Goal: Information Seeking & Learning: Learn about a topic

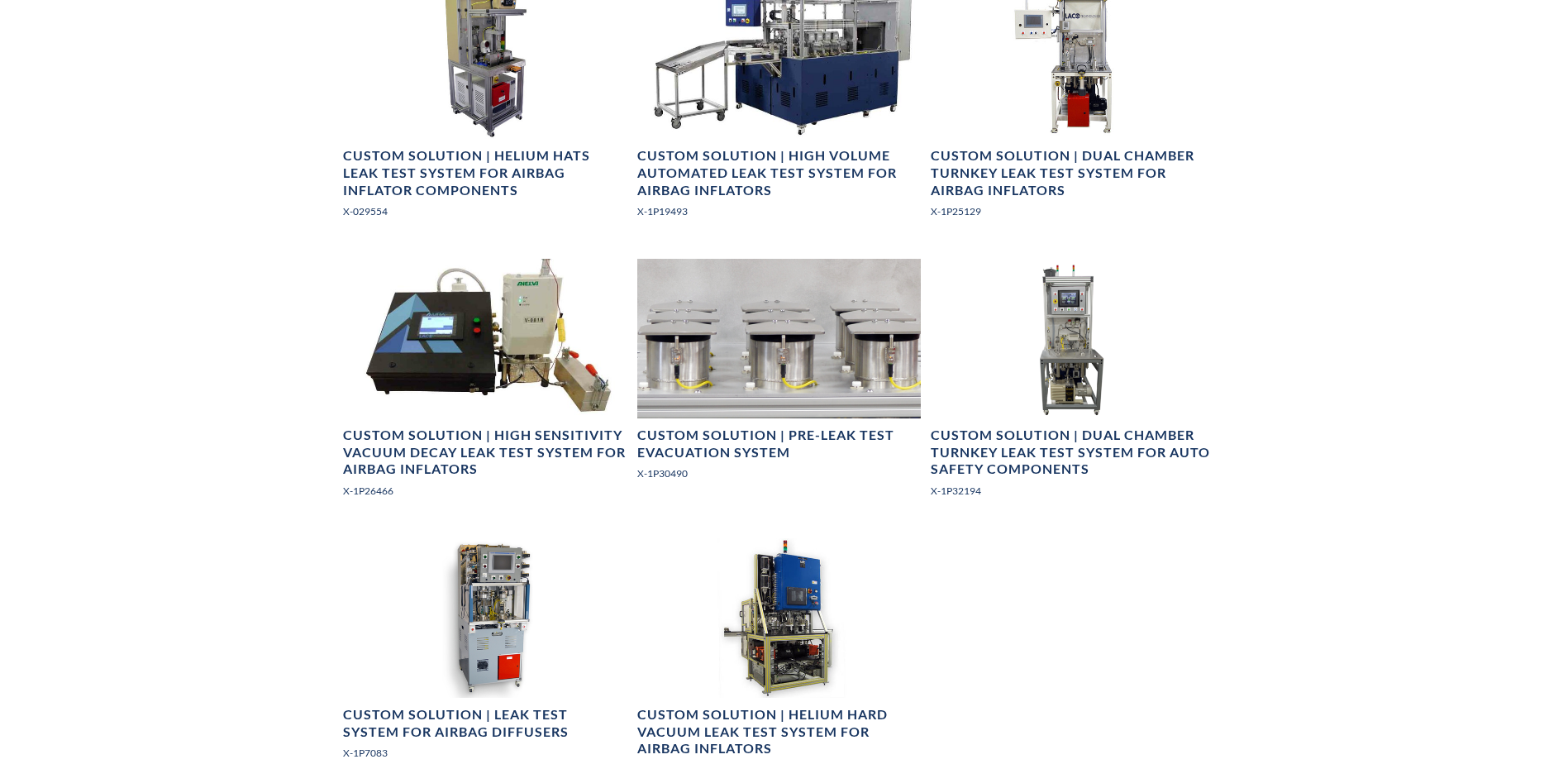
scroll to position [749, 0]
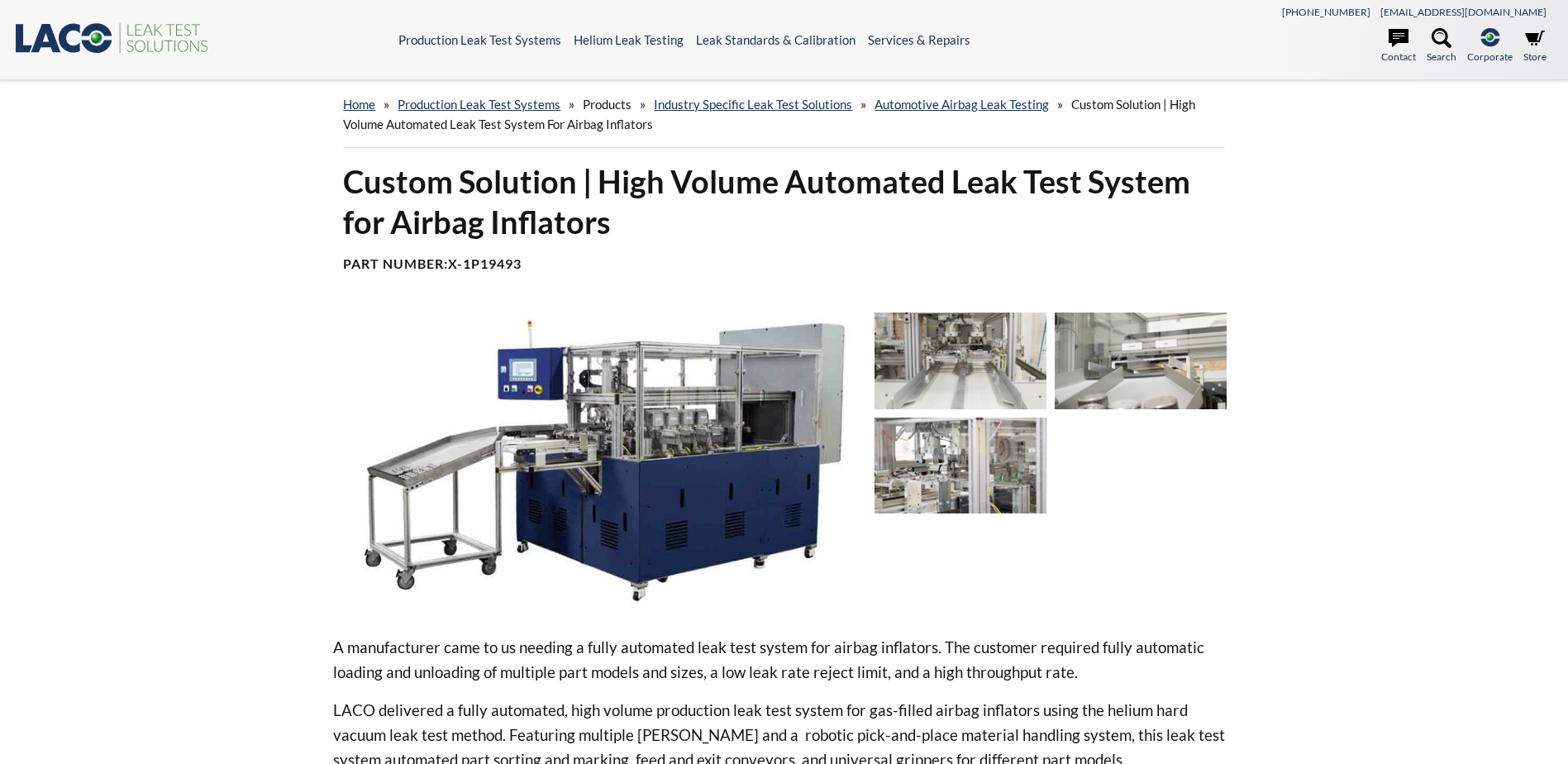
click at [1021, 373] on img at bounding box center [960, 360] width 172 height 97
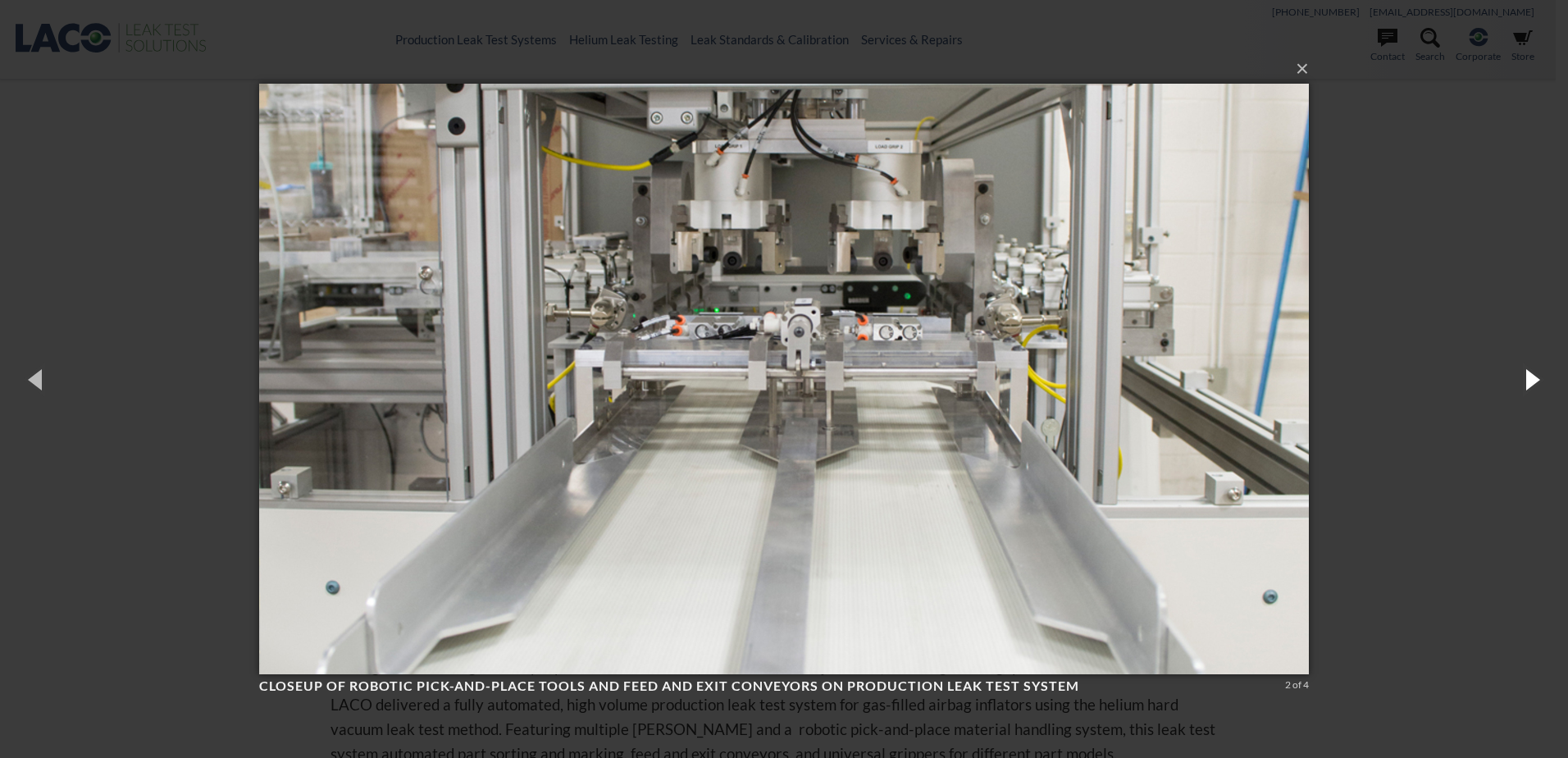
click at [1521, 374] on button "button" at bounding box center [1531, 379] width 74 height 91
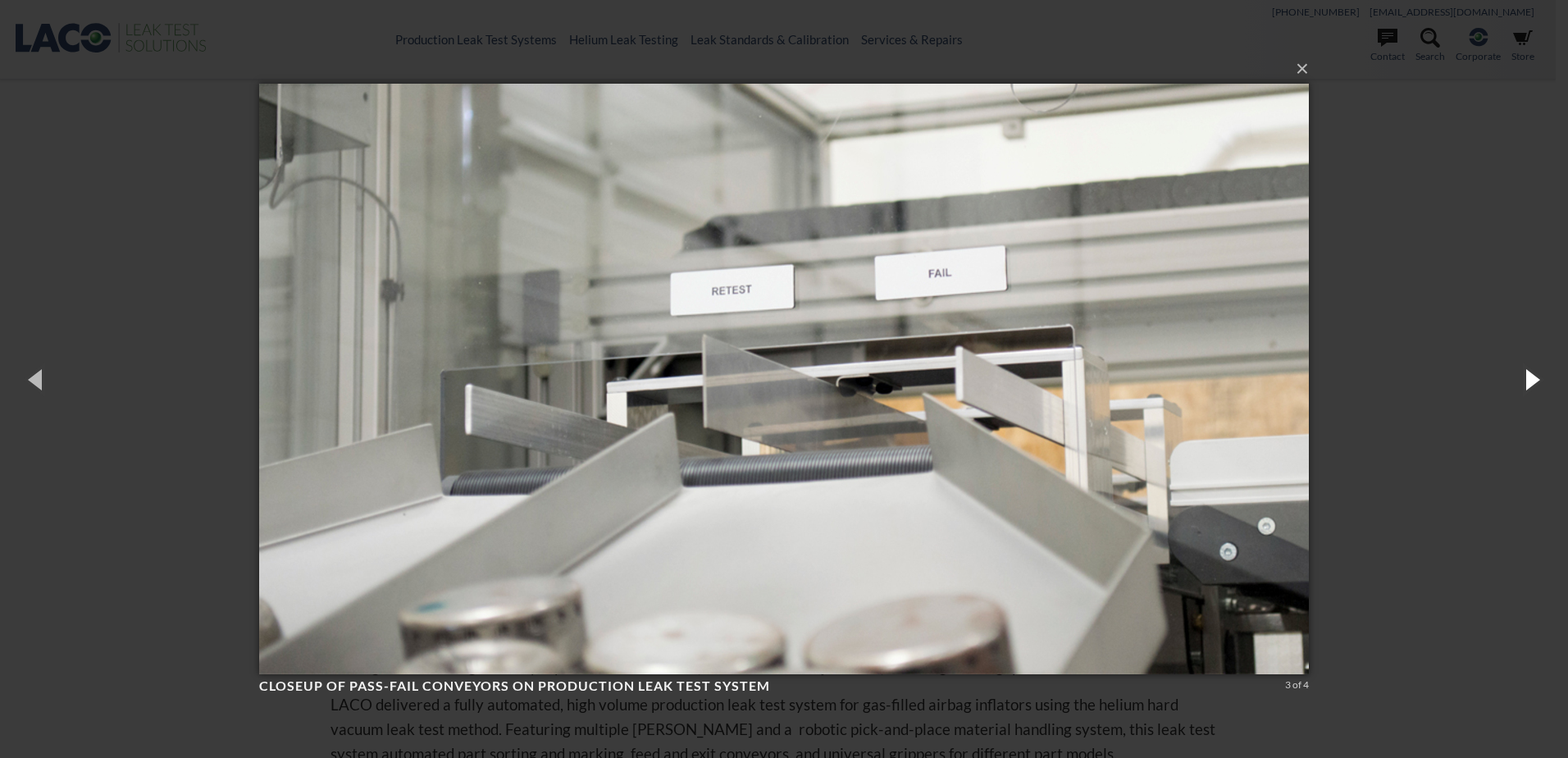
click at [1521, 374] on button "button" at bounding box center [1531, 379] width 74 height 91
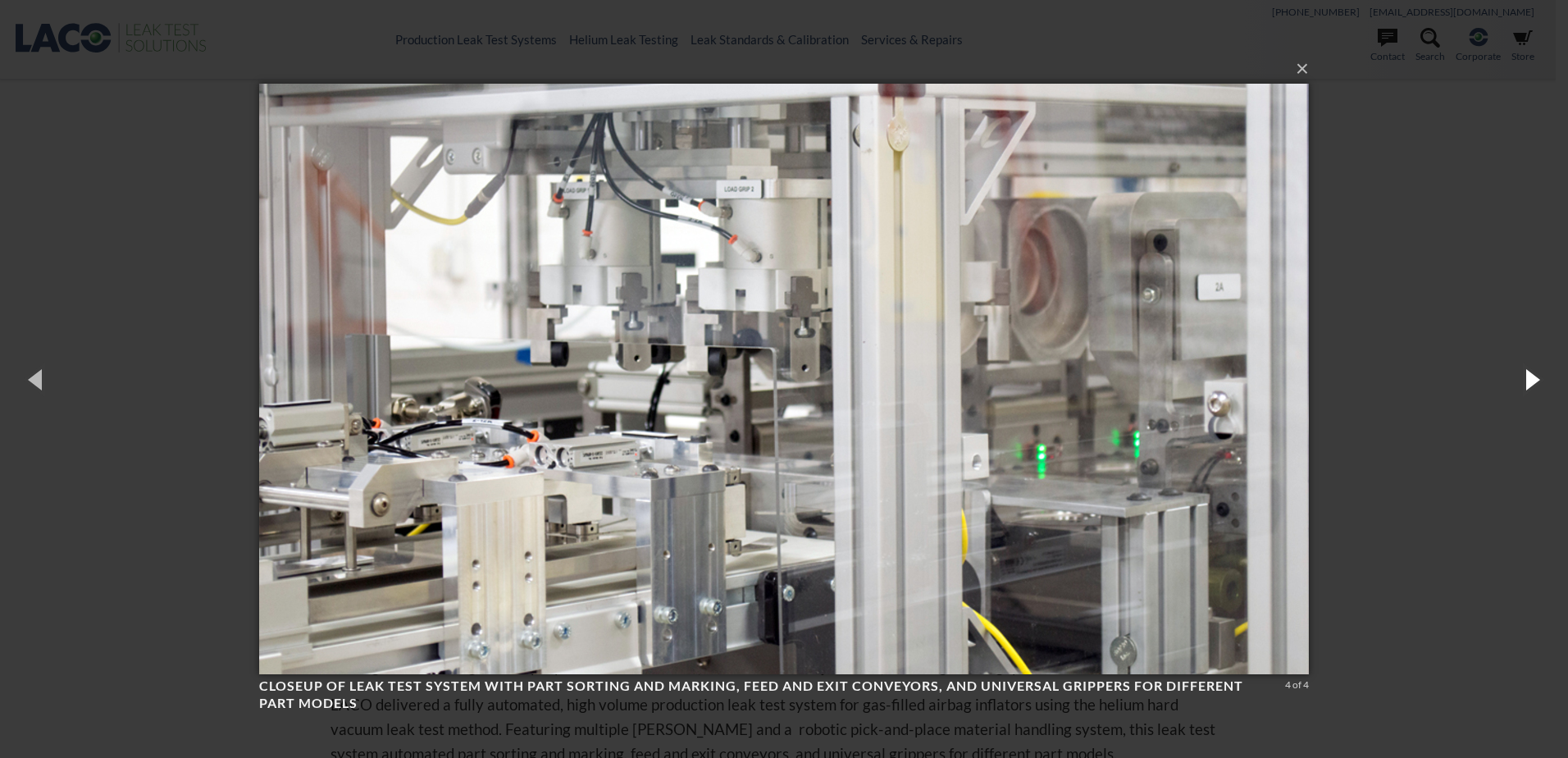
click at [1521, 374] on button "button" at bounding box center [1531, 379] width 74 height 91
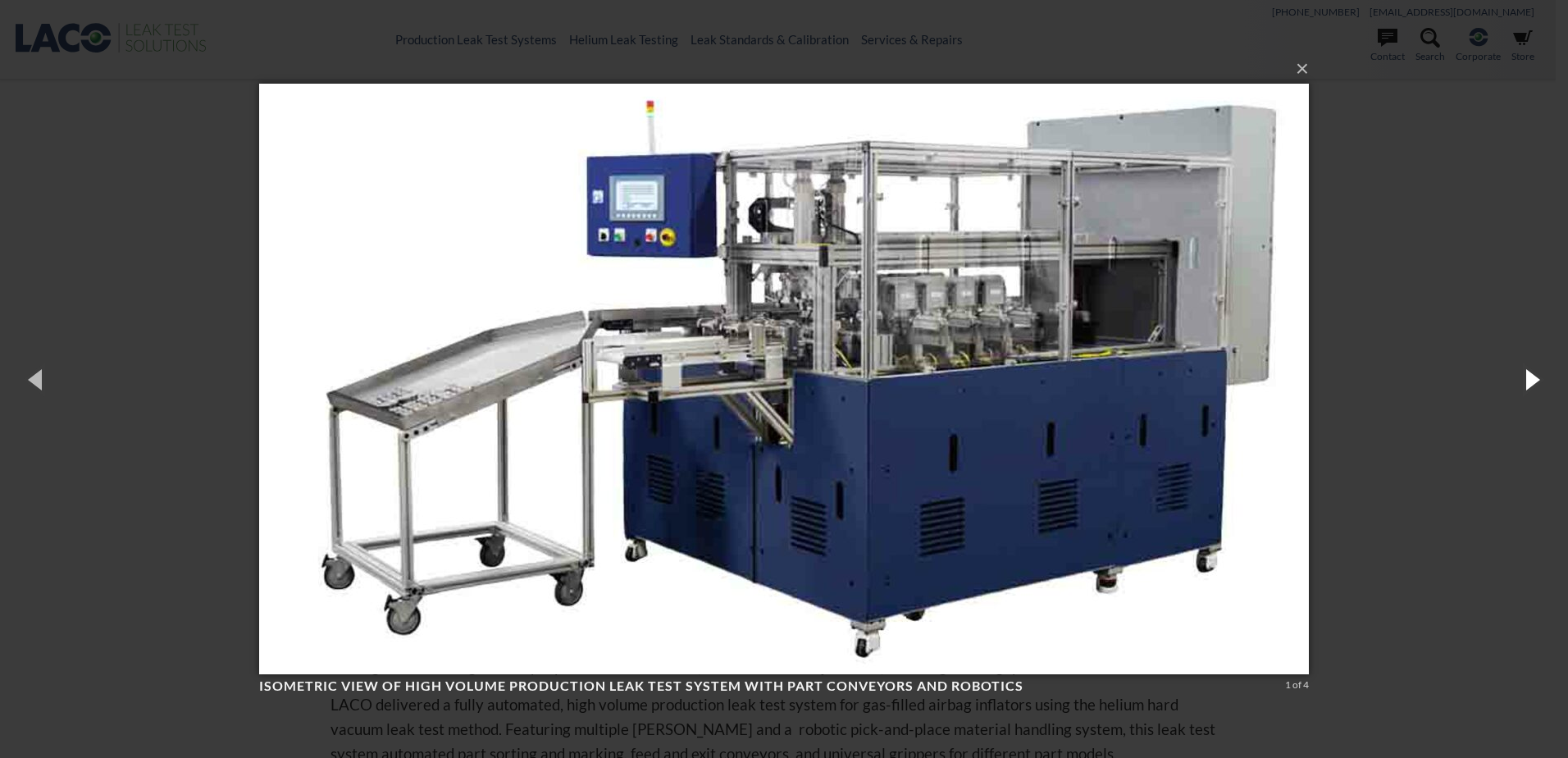
click at [1521, 374] on button "button" at bounding box center [1531, 379] width 74 height 91
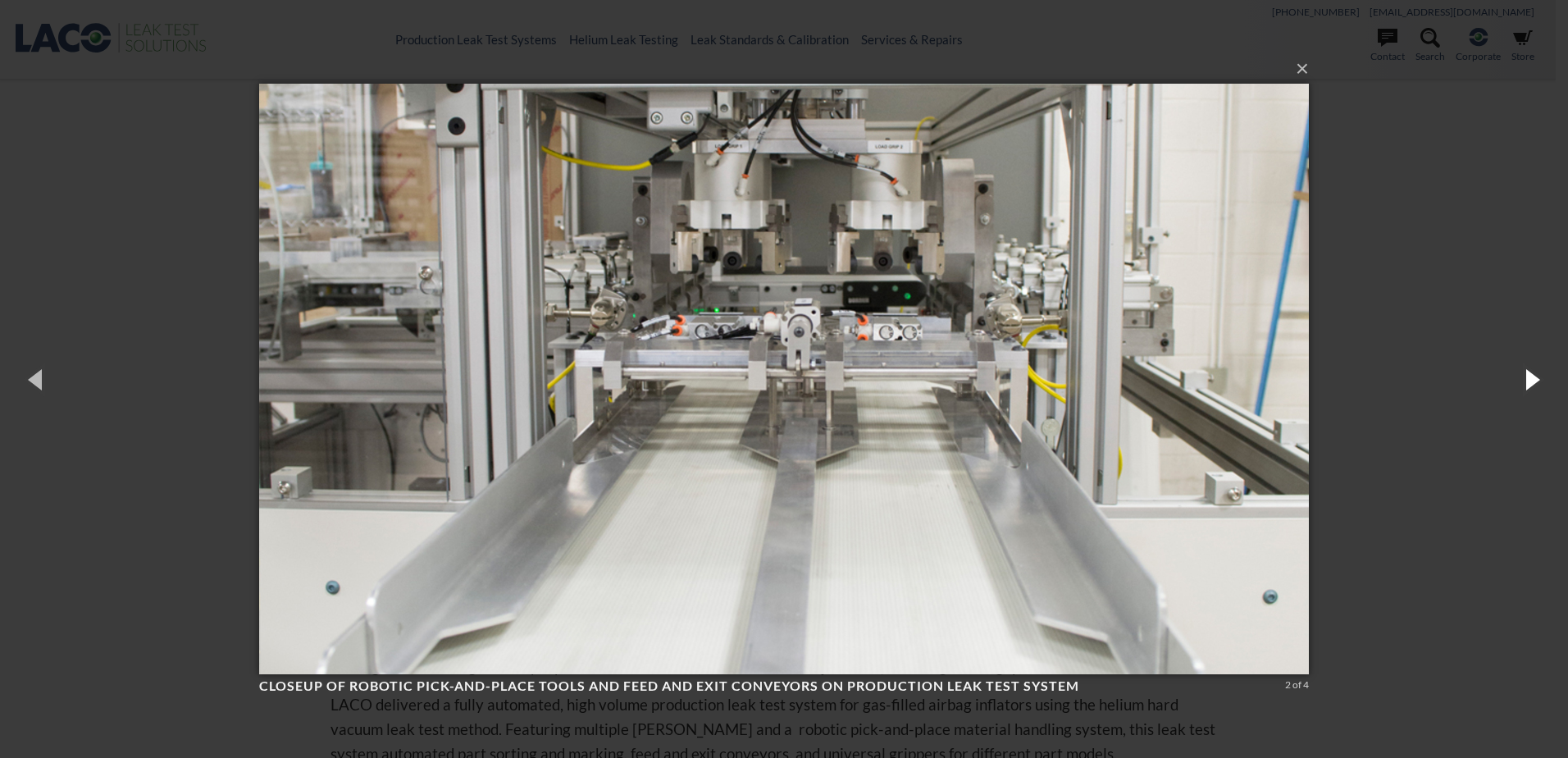
click at [1521, 374] on button "button" at bounding box center [1531, 379] width 74 height 91
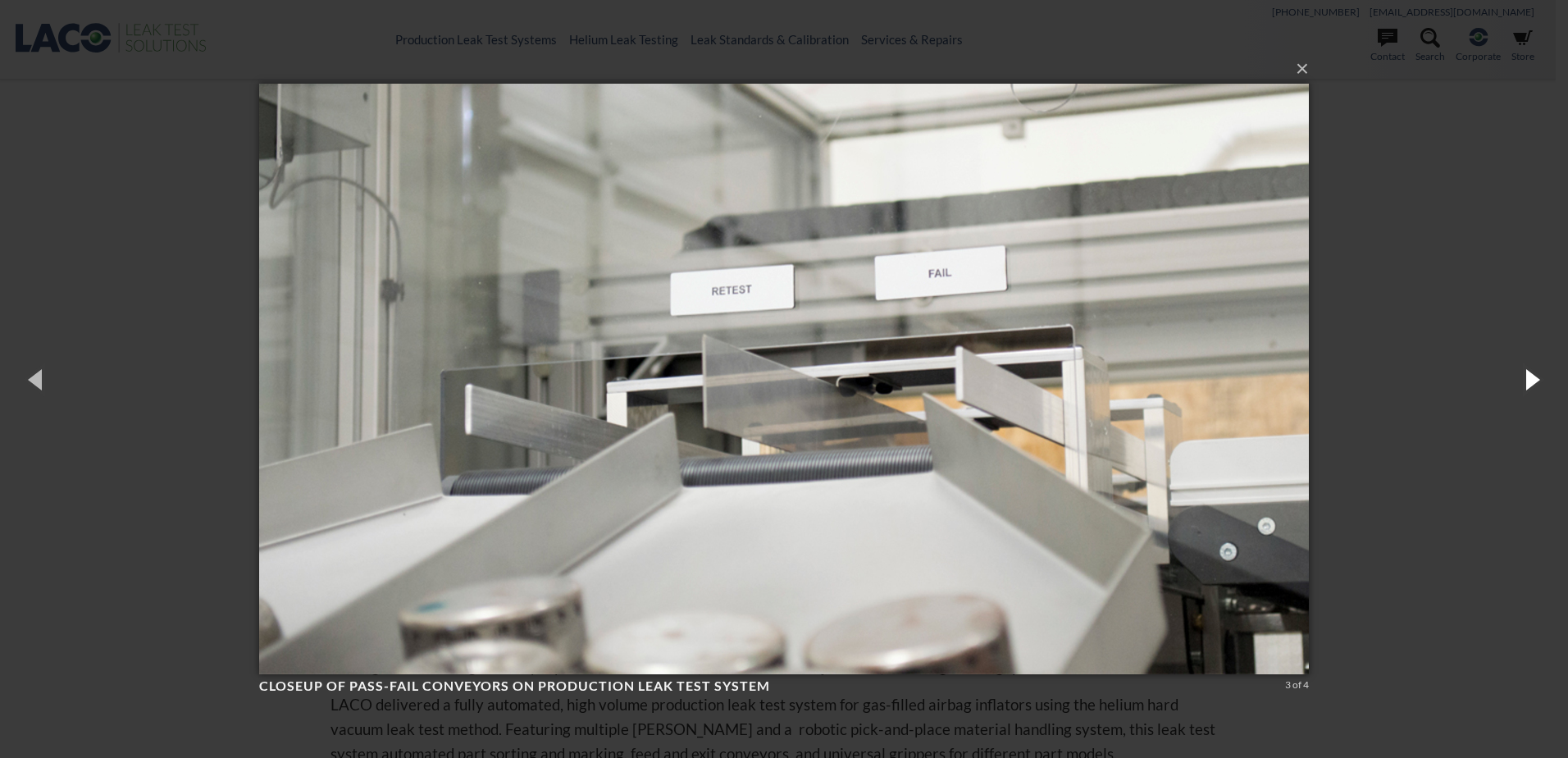
click at [1521, 374] on button "button" at bounding box center [1531, 379] width 74 height 91
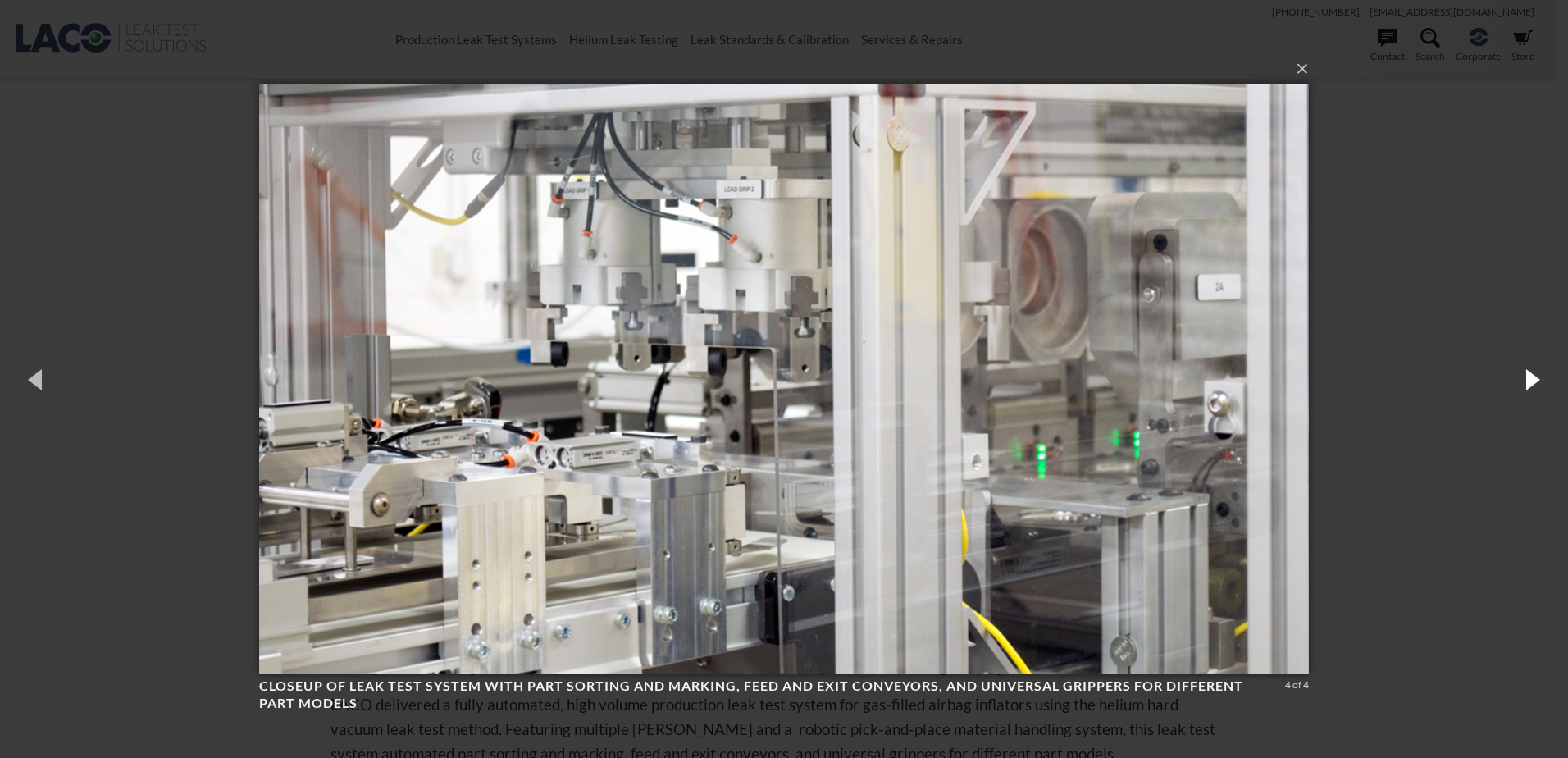
click at [1521, 374] on button "button" at bounding box center [1531, 379] width 74 height 91
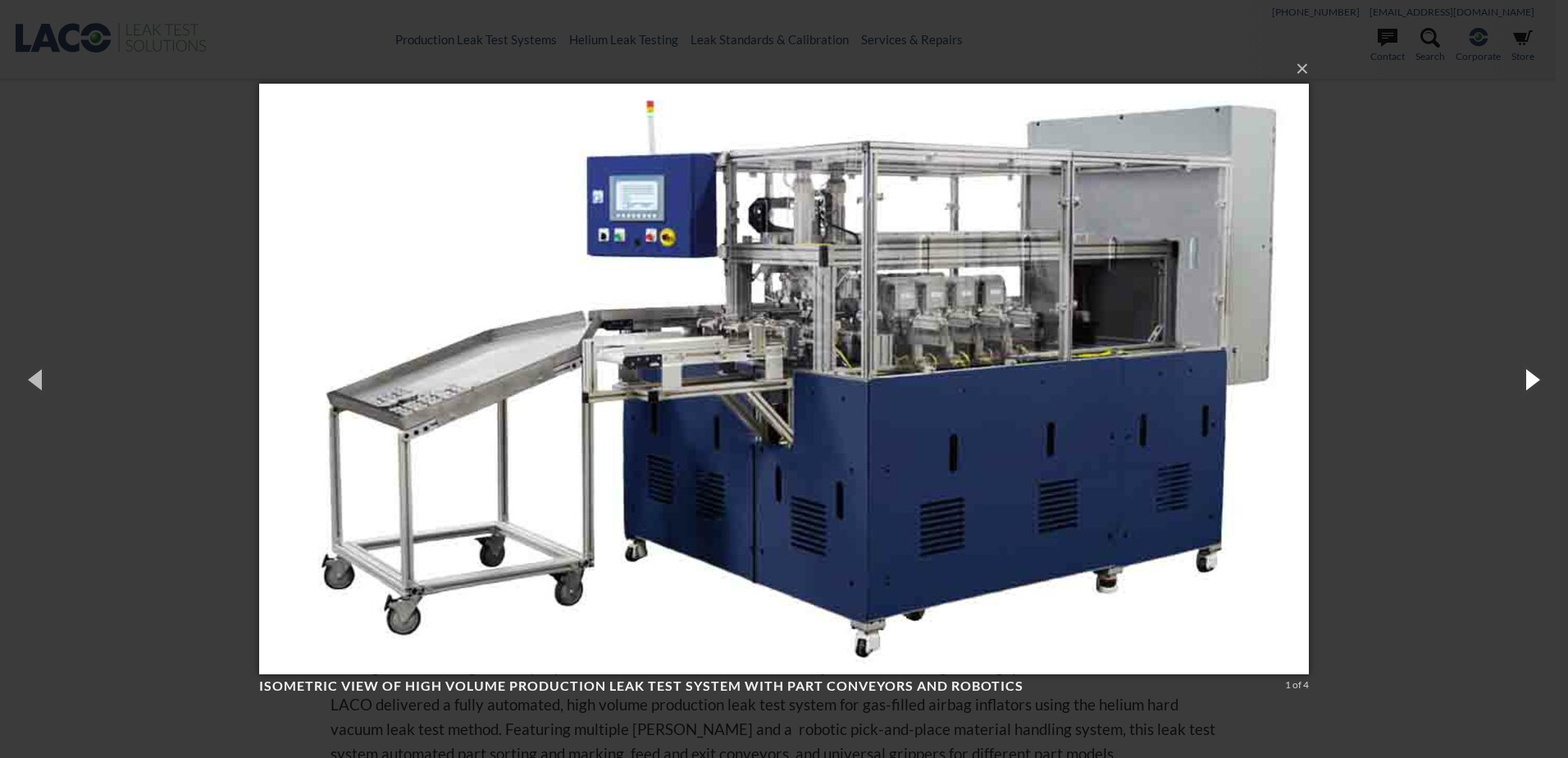
click at [1521, 374] on button "button" at bounding box center [1531, 379] width 74 height 91
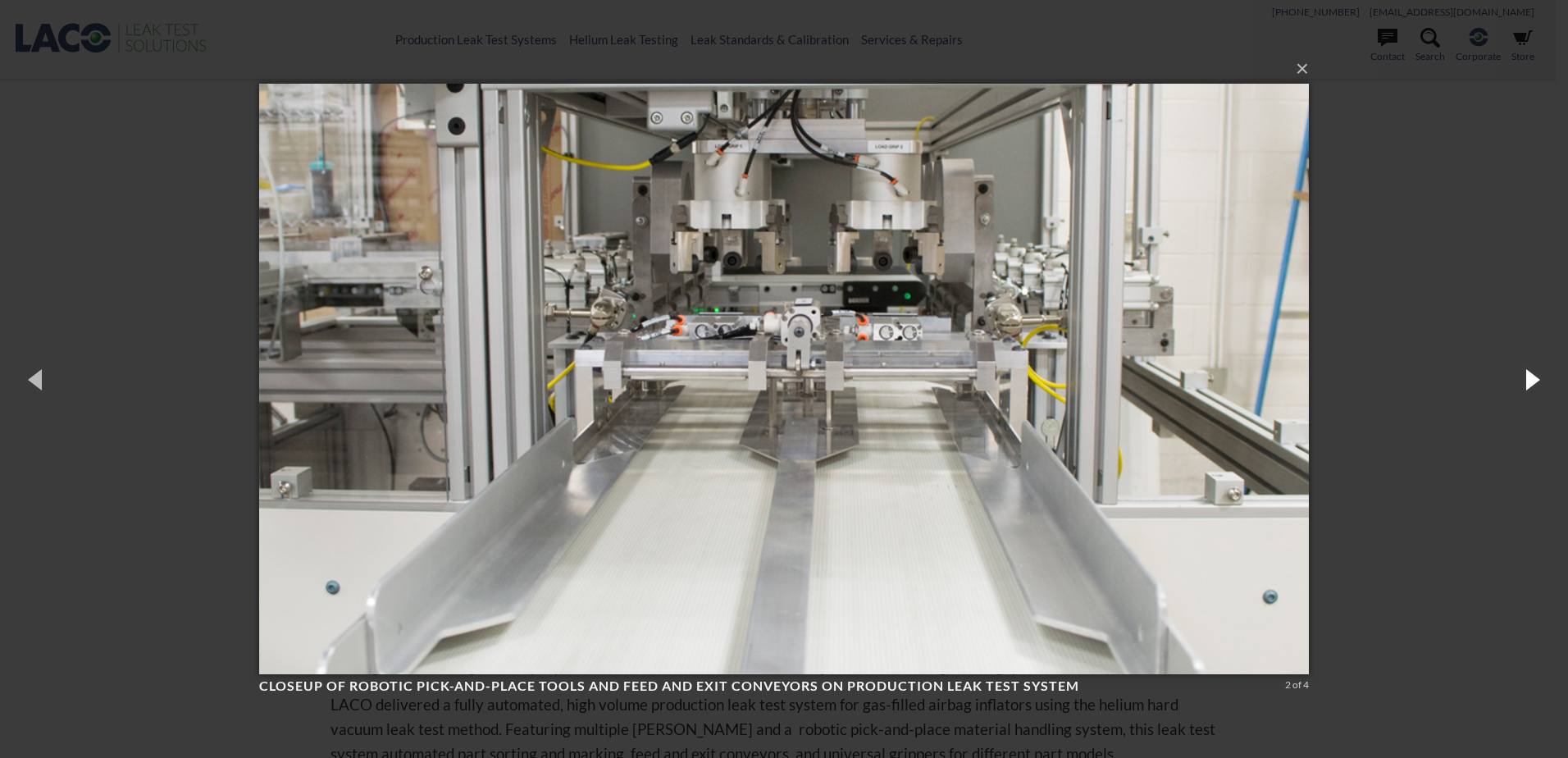
click at [1521, 374] on button "button" at bounding box center [1531, 379] width 74 height 91
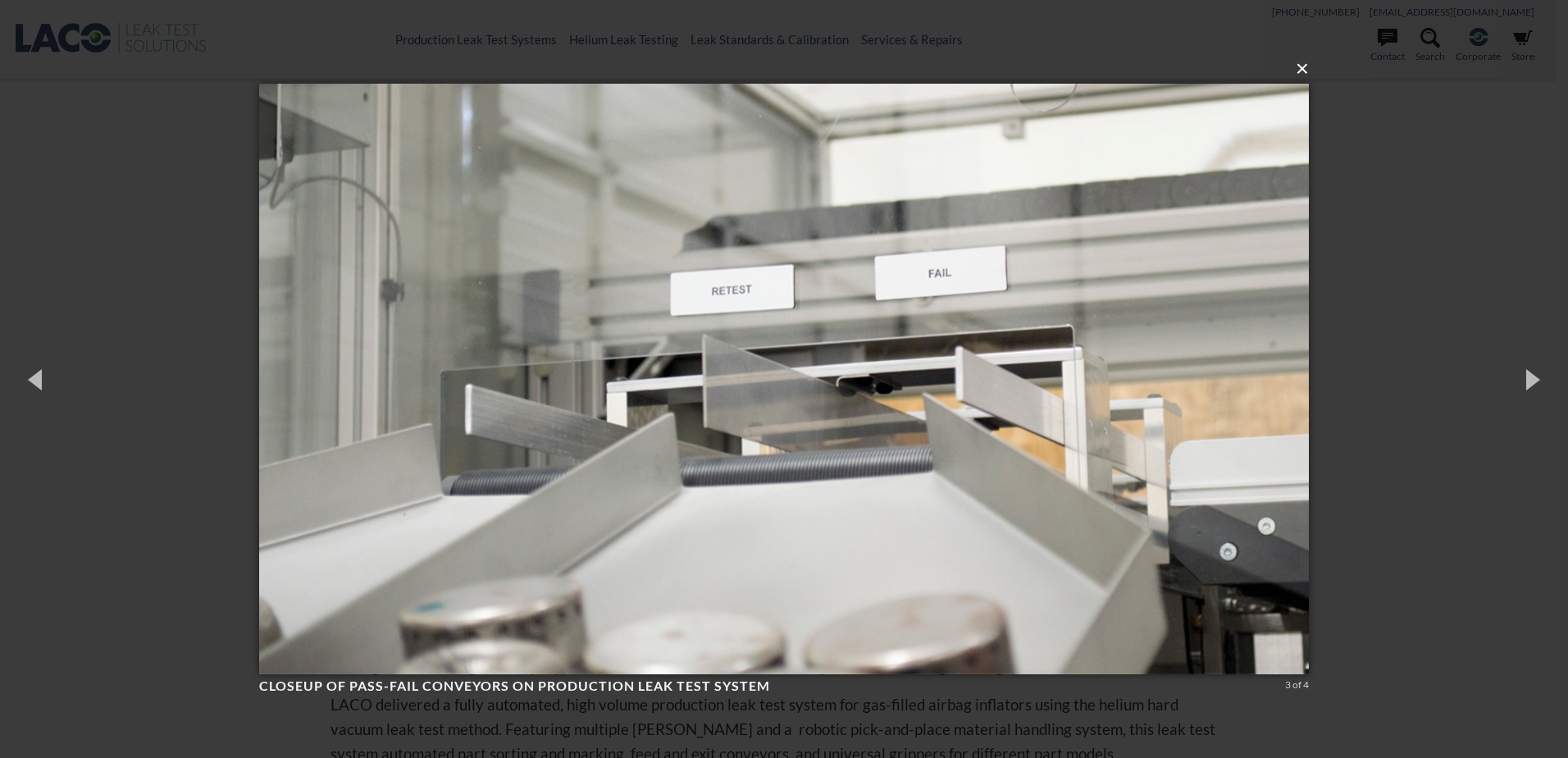
click at [1305, 73] on button "×" at bounding box center [789, 68] width 1050 height 36
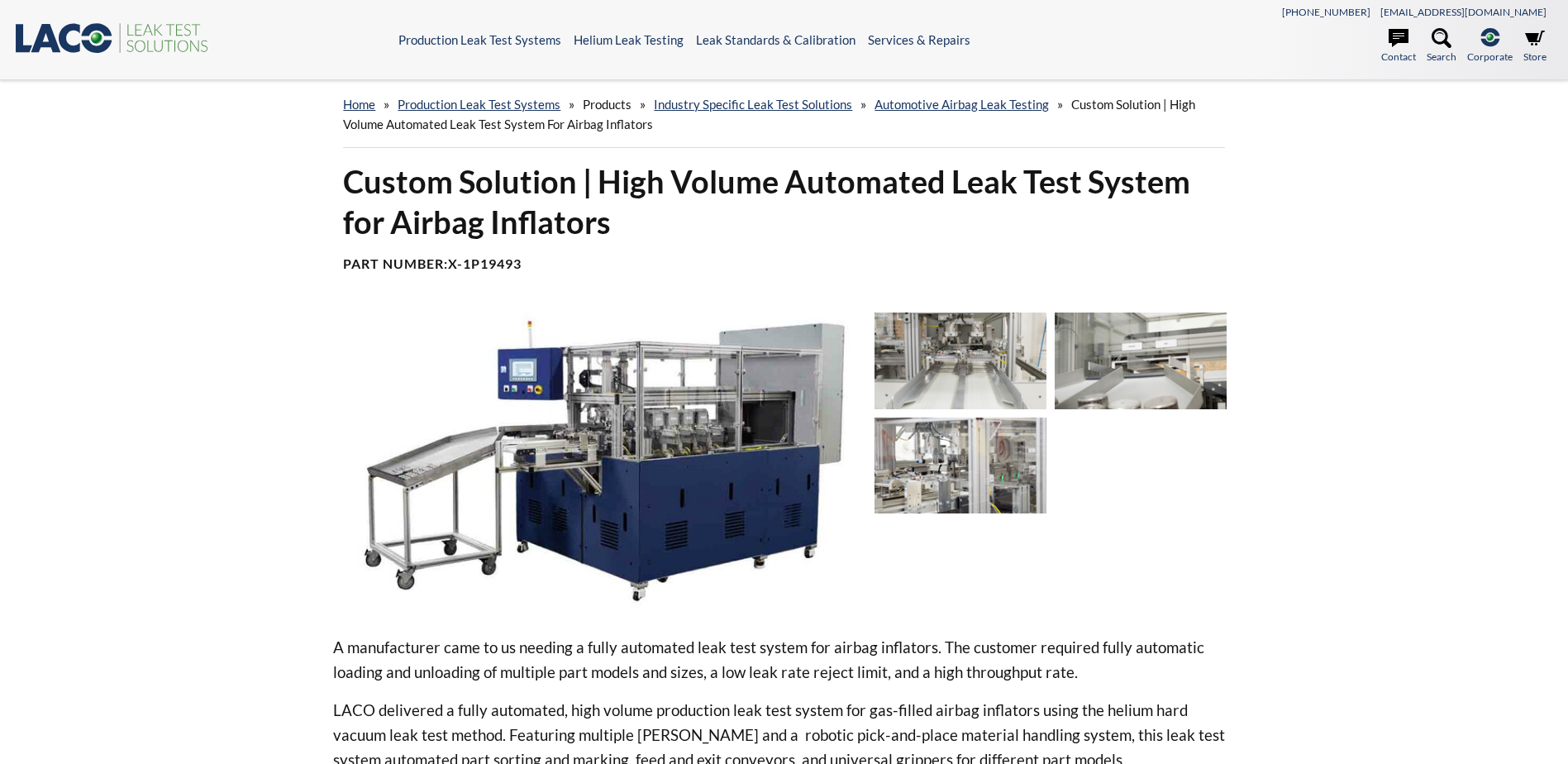
click at [976, 191] on h1 "Custom Solution | High Volume Automated Leak Test System for Airbag Inflators" at bounding box center [784, 201] width 881 height 82
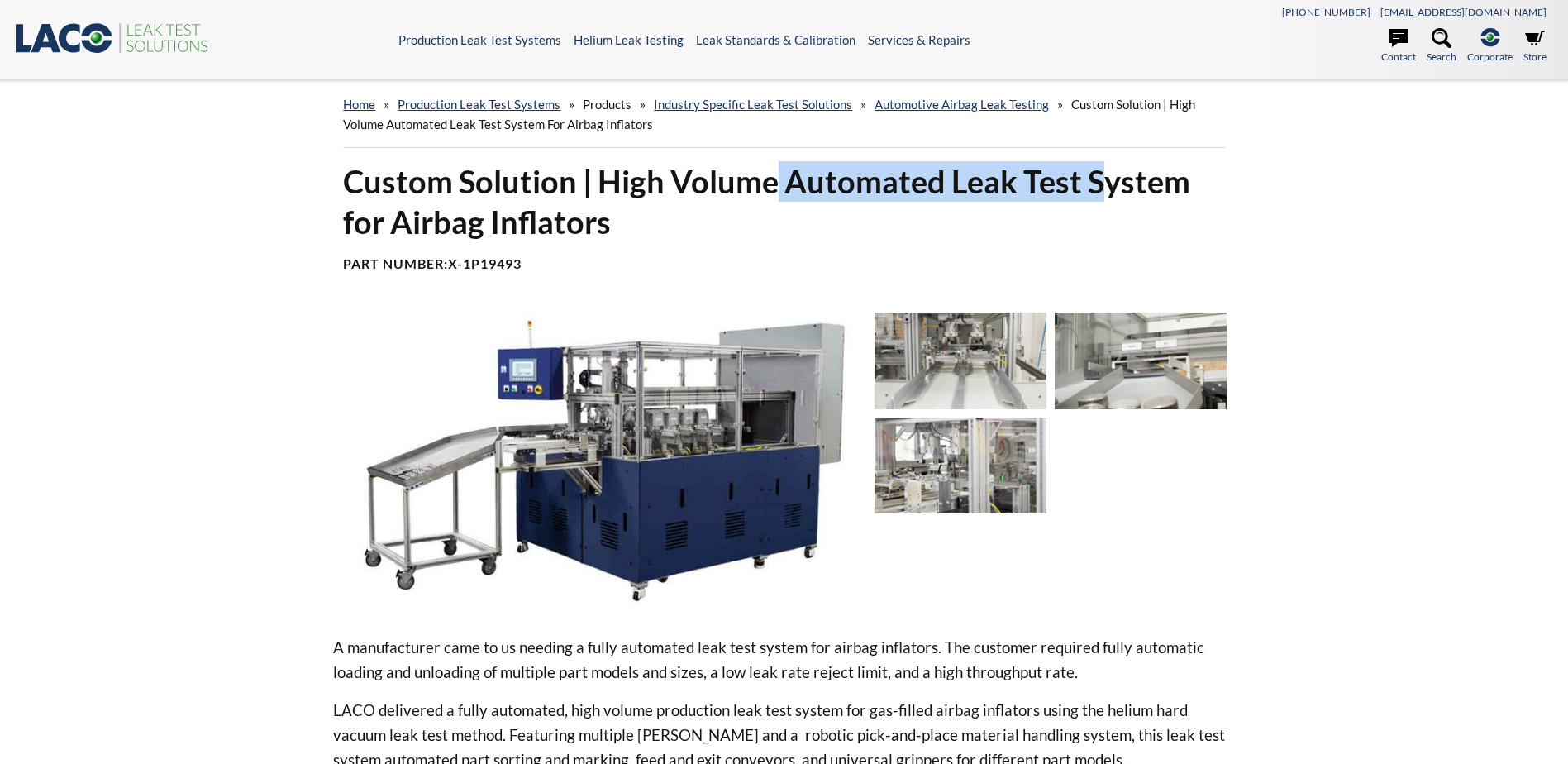
drag, startPoint x: 780, startPoint y: 179, endPoint x: 1102, endPoint y: 187, distance: 322.1
click at [1102, 187] on h1 "Custom Solution | High Volume Automated Leak Test System for Airbag Inflators" at bounding box center [784, 201] width 881 height 82
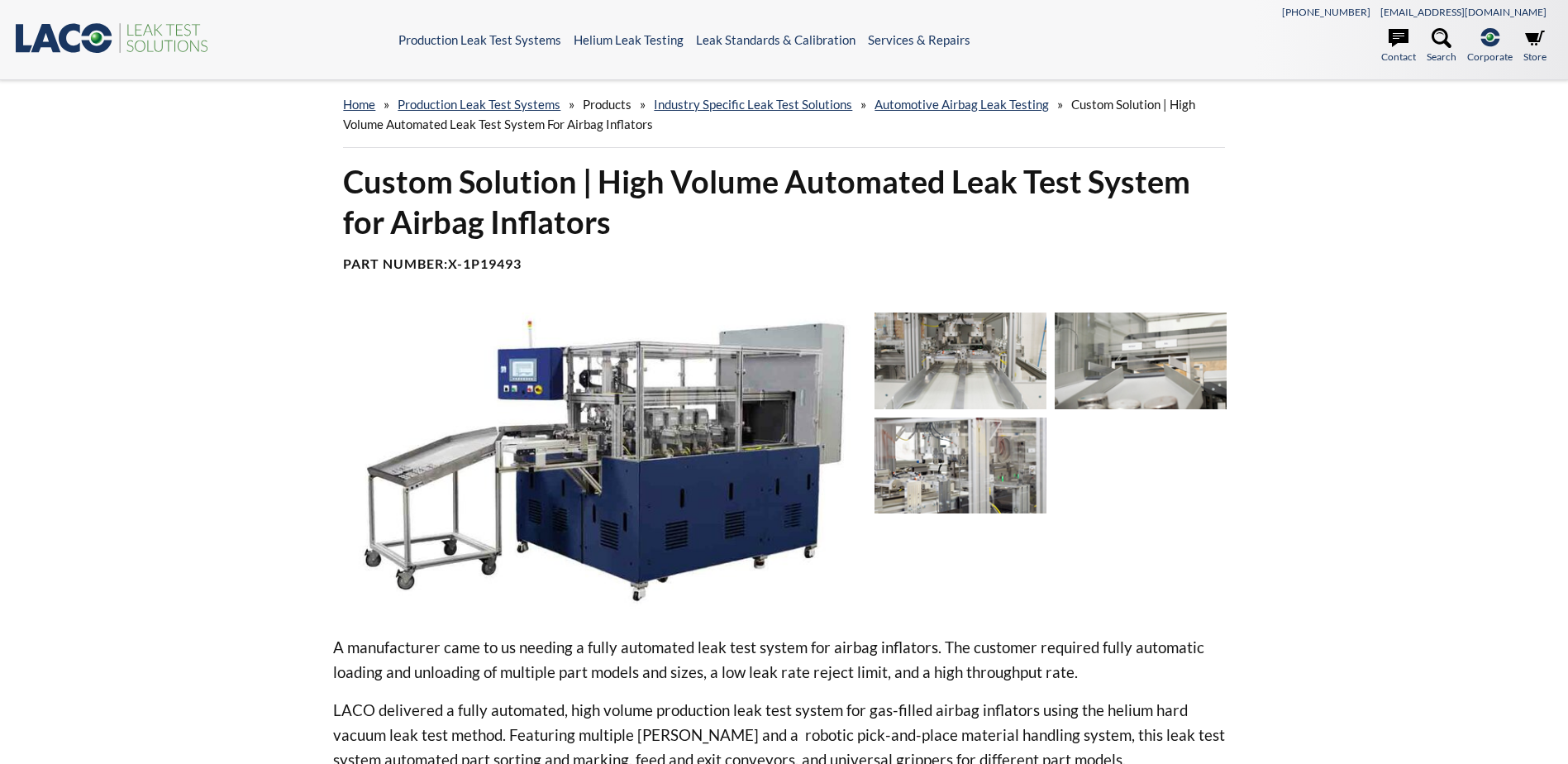
click at [942, 215] on h1 "Custom Solution | High Volume Automated Leak Test System for Airbag Inflators" at bounding box center [784, 201] width 881 height 82
drag, startPoint x: 950, startPoint y: 179, endPoint x: 1081, endPoint y: 187, distance: 131.2
click at [1081, 187] on h1 "Custom Solution | High Volume Automated Leak Test System for Airbag Inflators" at bounding box center [784, 201] width 881 height 82
copy h1 "Leak Test"
click at [992, 371] on img at bounding box center [960, 360] width 172 height 97
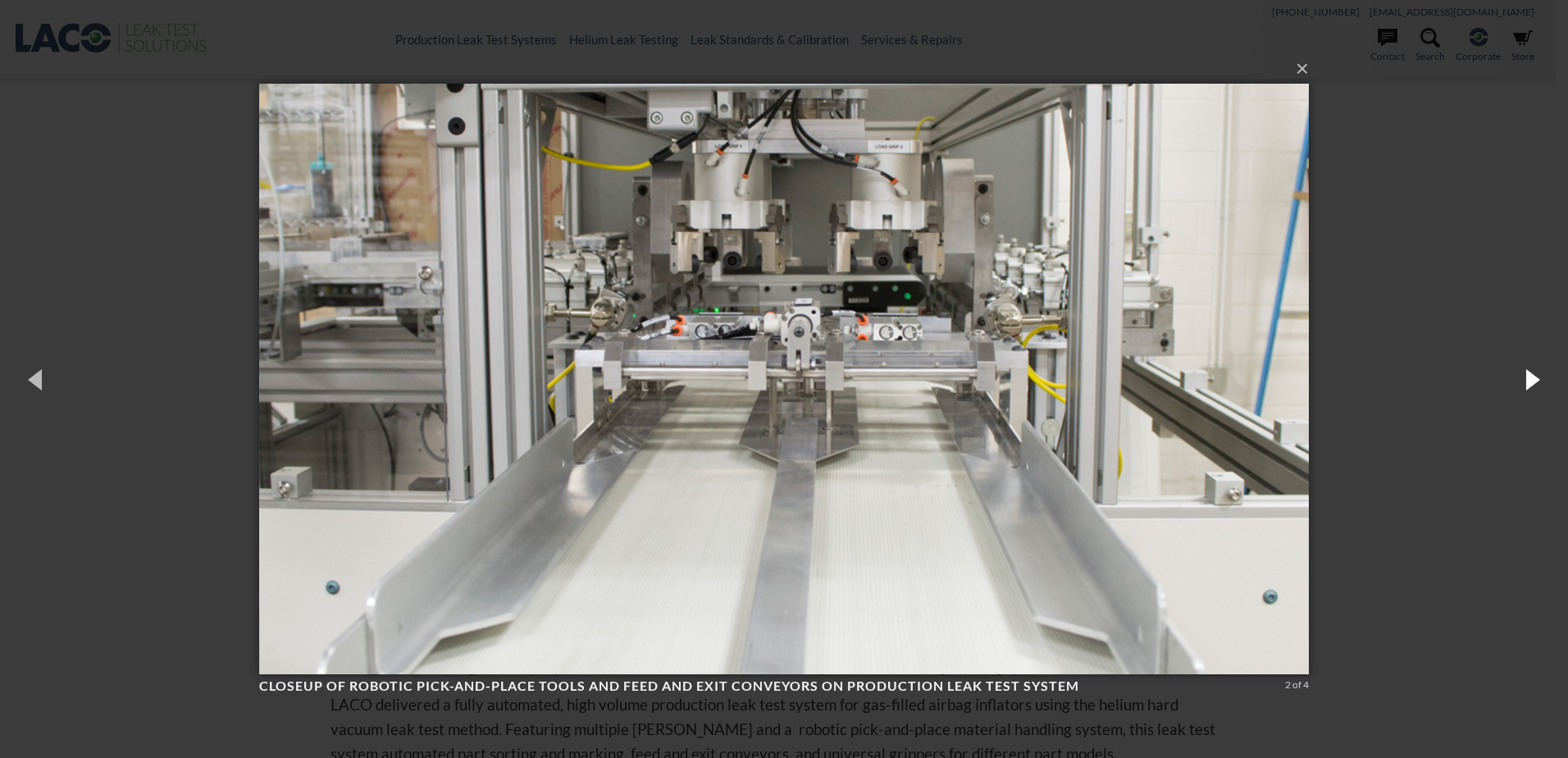
click at [1529, 387] on button "button" at bounding box center [1531, 379] width 74 height 91
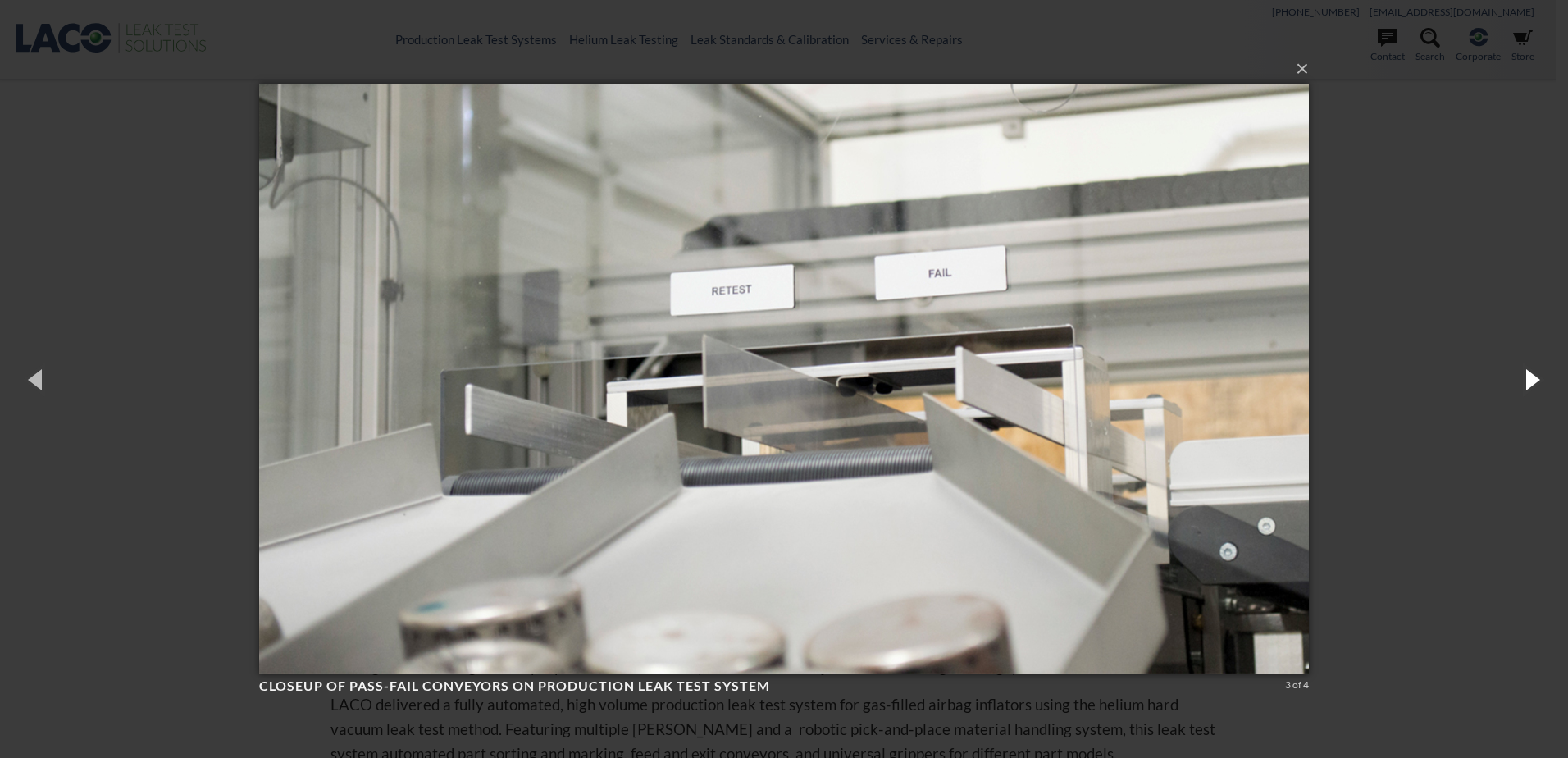
click at [1529, 387] on button "button" at bounding box center [1531, 379] width 74 height 91
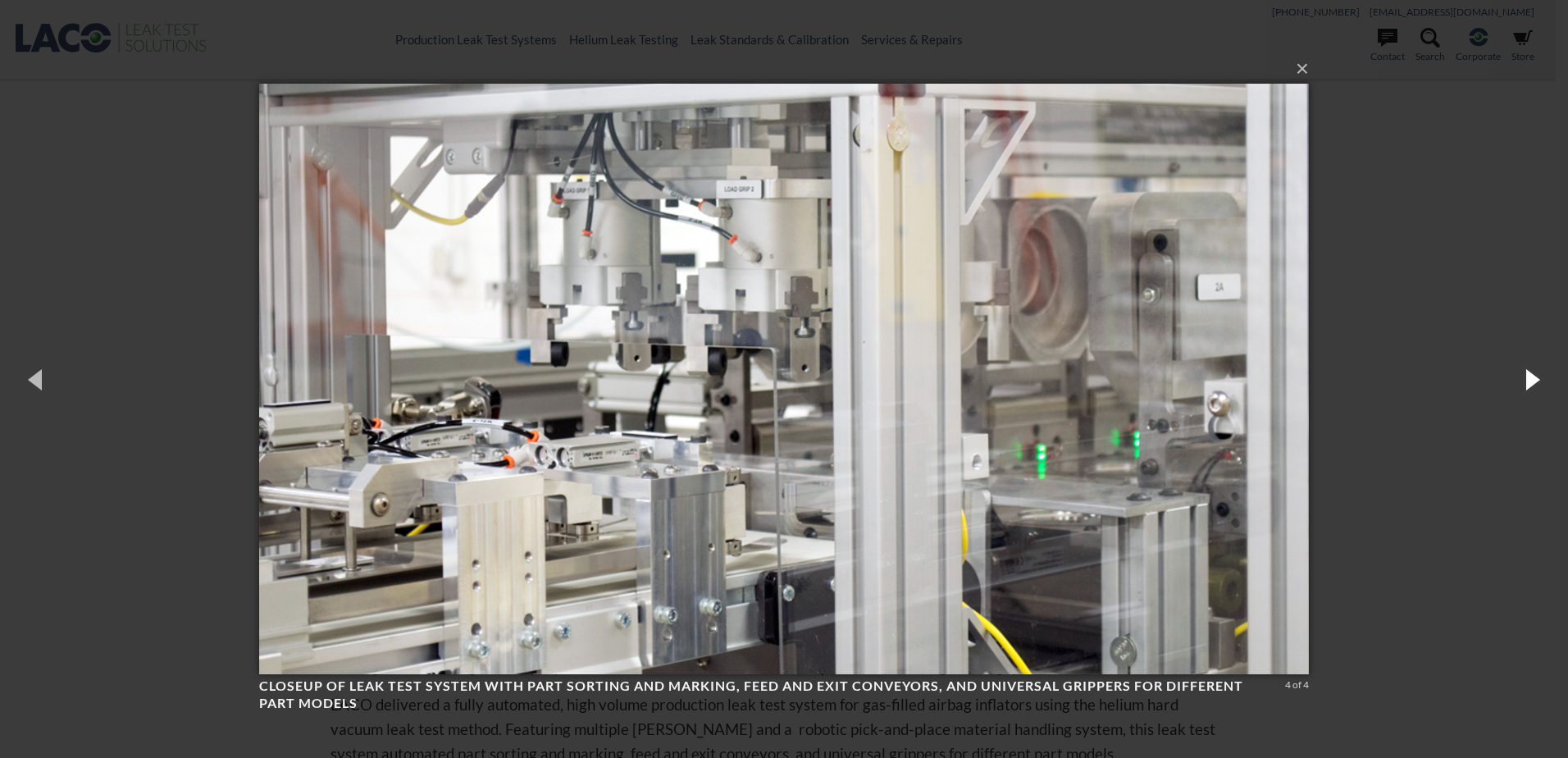
click at [1532, 377] on button "button" at bounding box center [1531, 379] width 74 height 91
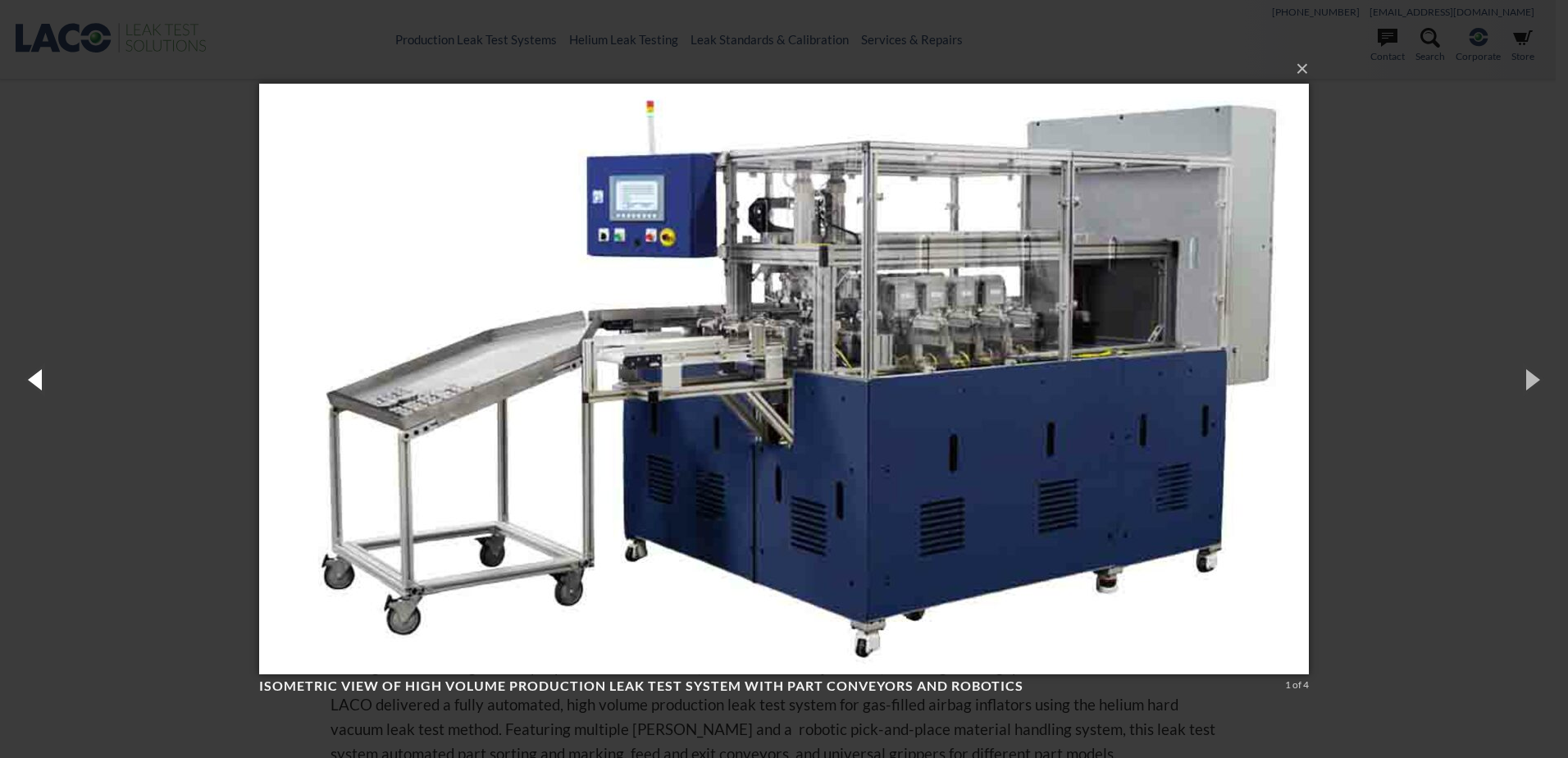
click at [39, 386] on button "button" at bounding box center [36, 379] width 74 height 91
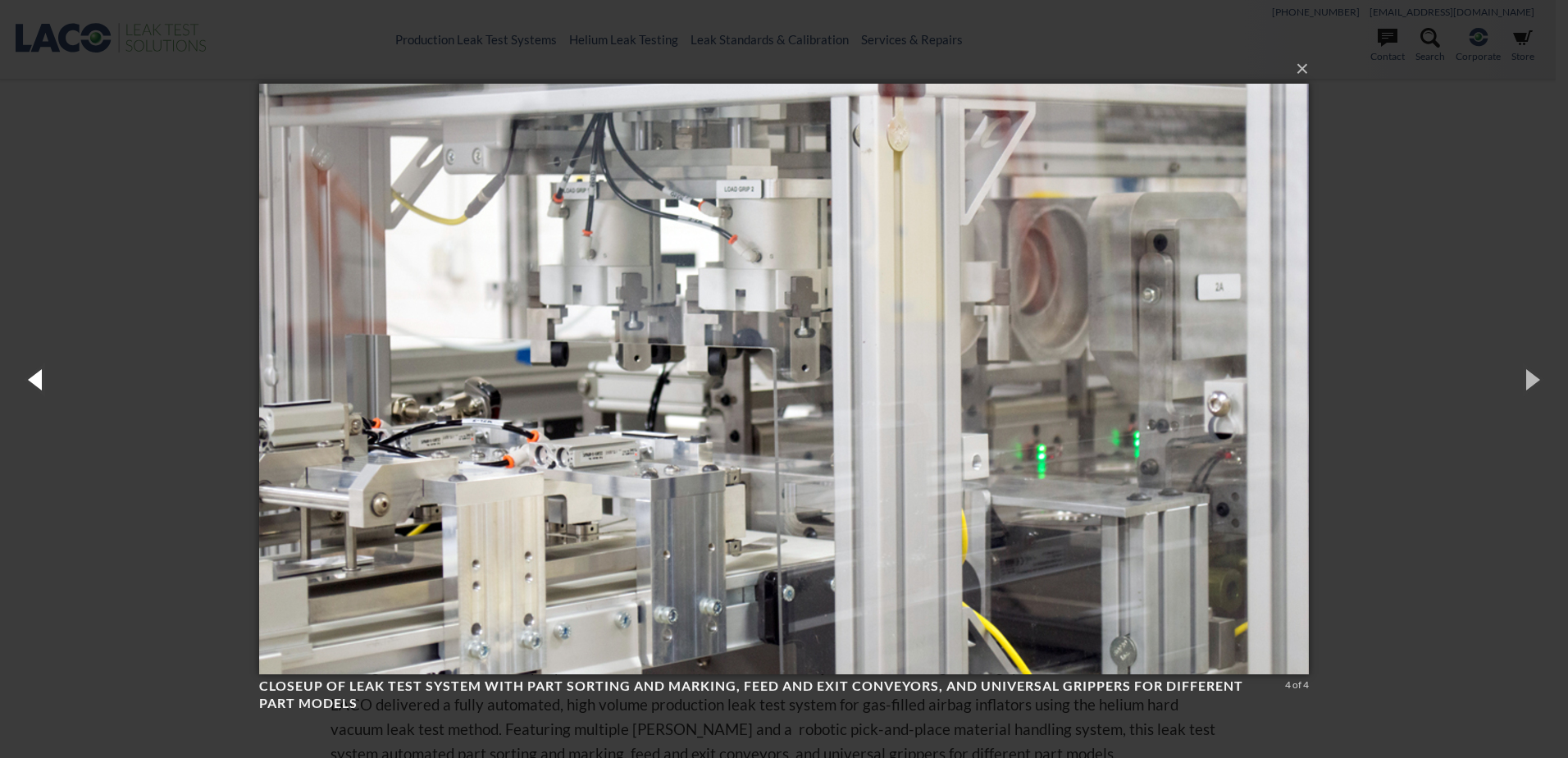
click at [39, 386] on button "button" at bounding box center [36, 379] width 74 height 91
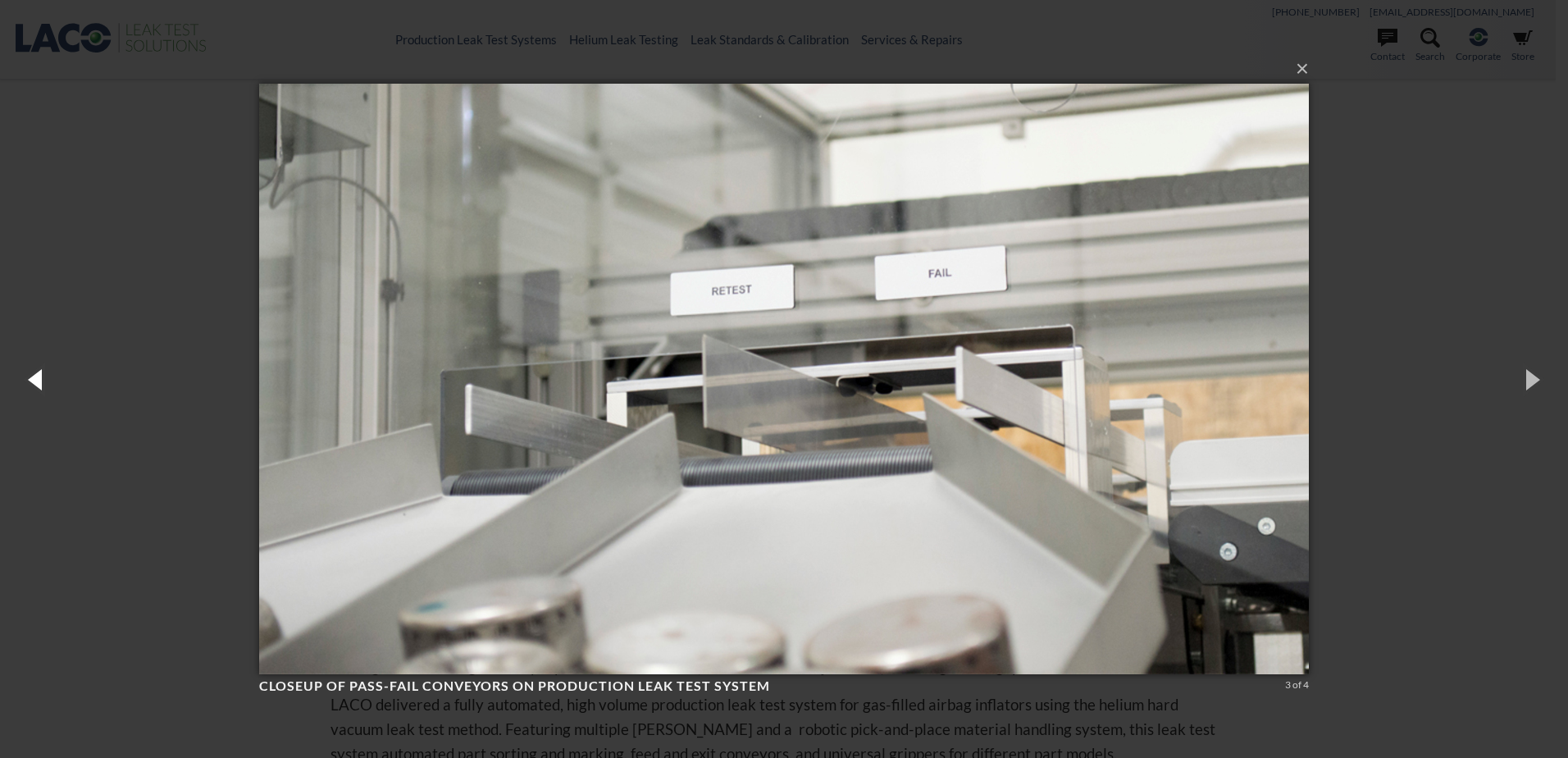
click at [39, 386] on button "button" at bounding box center [36, 379] width 74 height 91
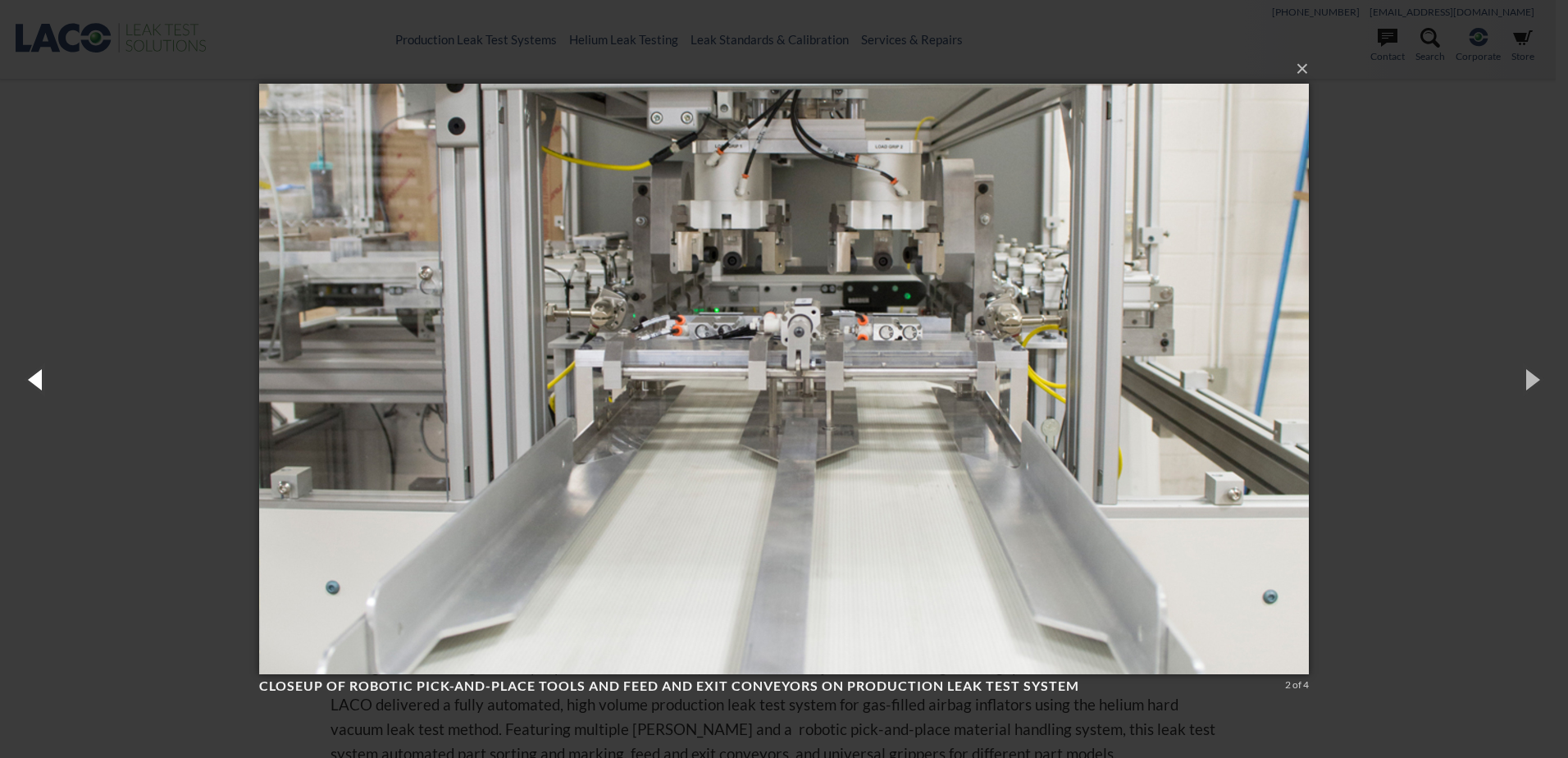
click at [39, 386] on button "button" at bounding box center [36, 379] width 74 height 91
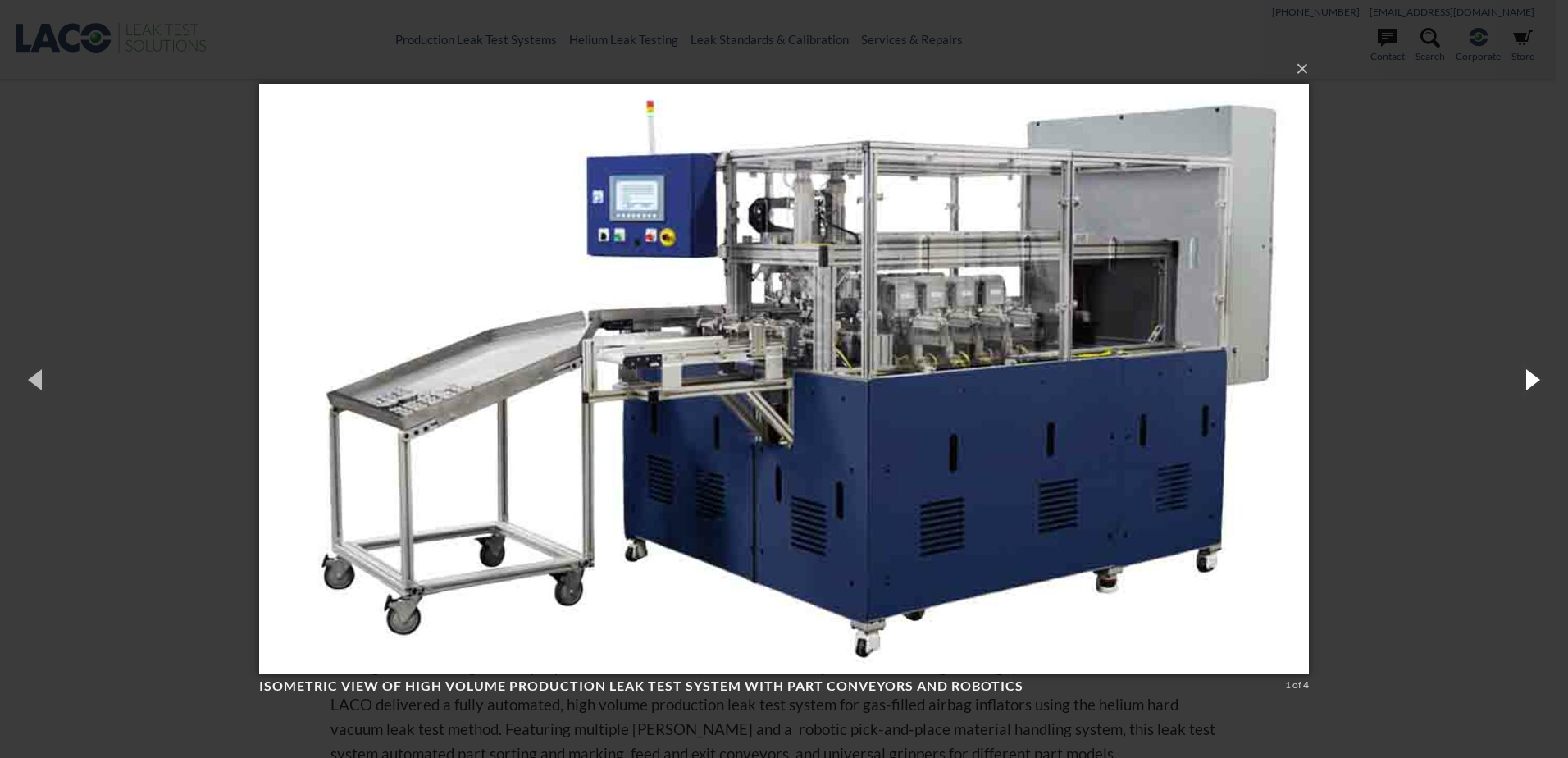
click at [1537, 389] on button "button" at bounding box center [1531, 379] width 74 height 91
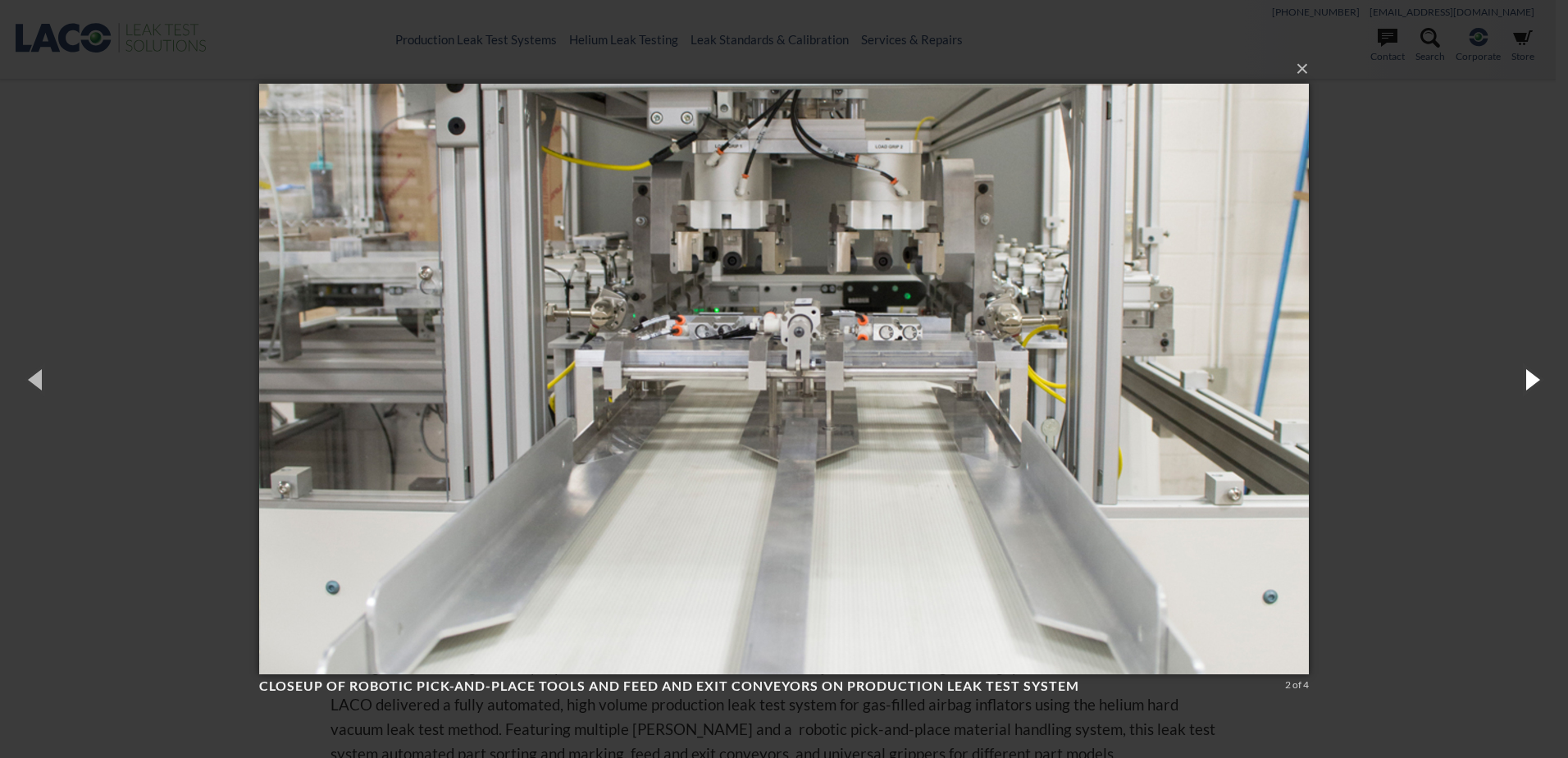
click at [1537, 389] on button "button" at bounding box center [1531, 379] width 74 height 91
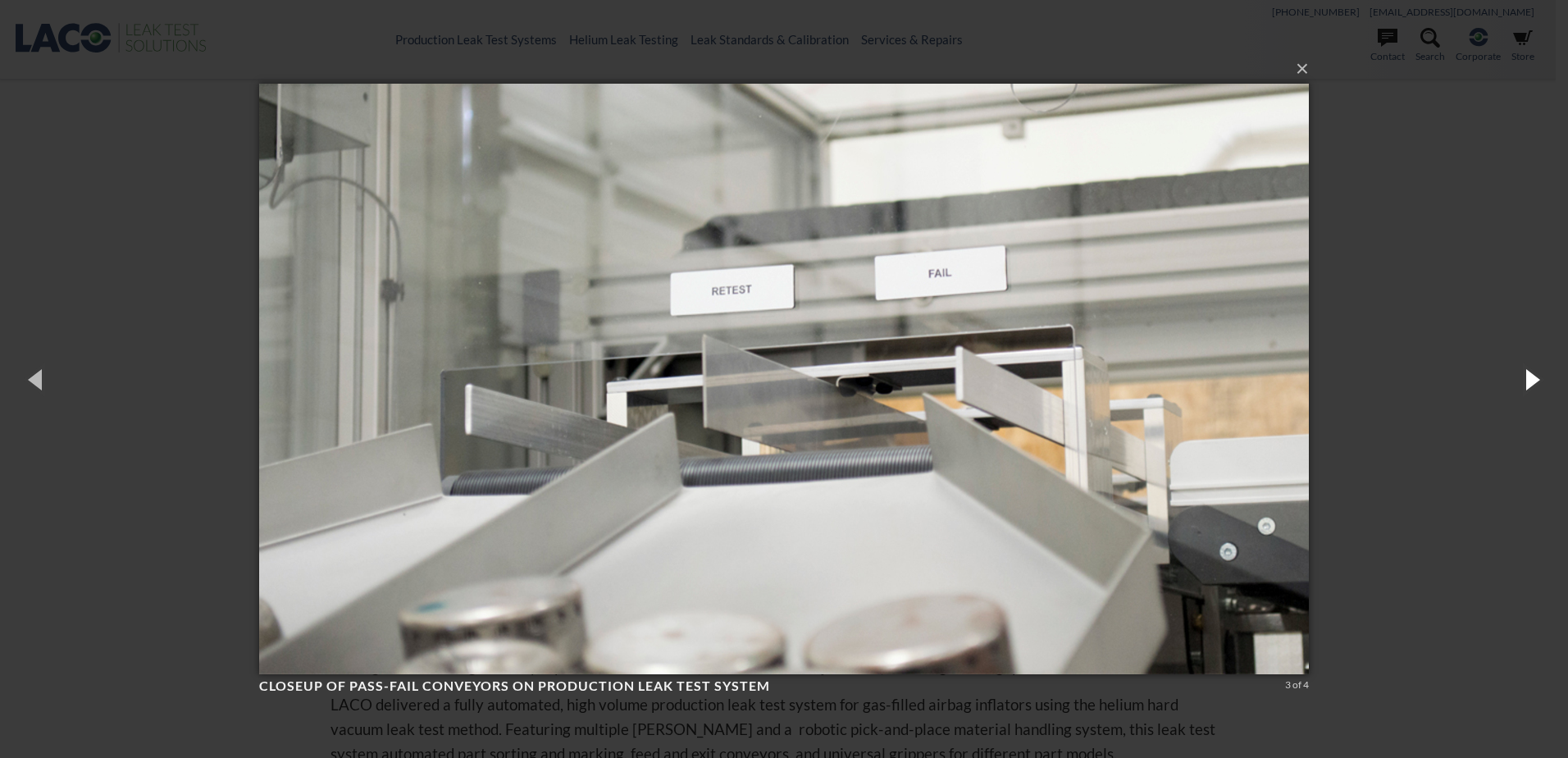
click at [1537, 389] on button "button" at bounding box center [1531, 379] width 74 height 91
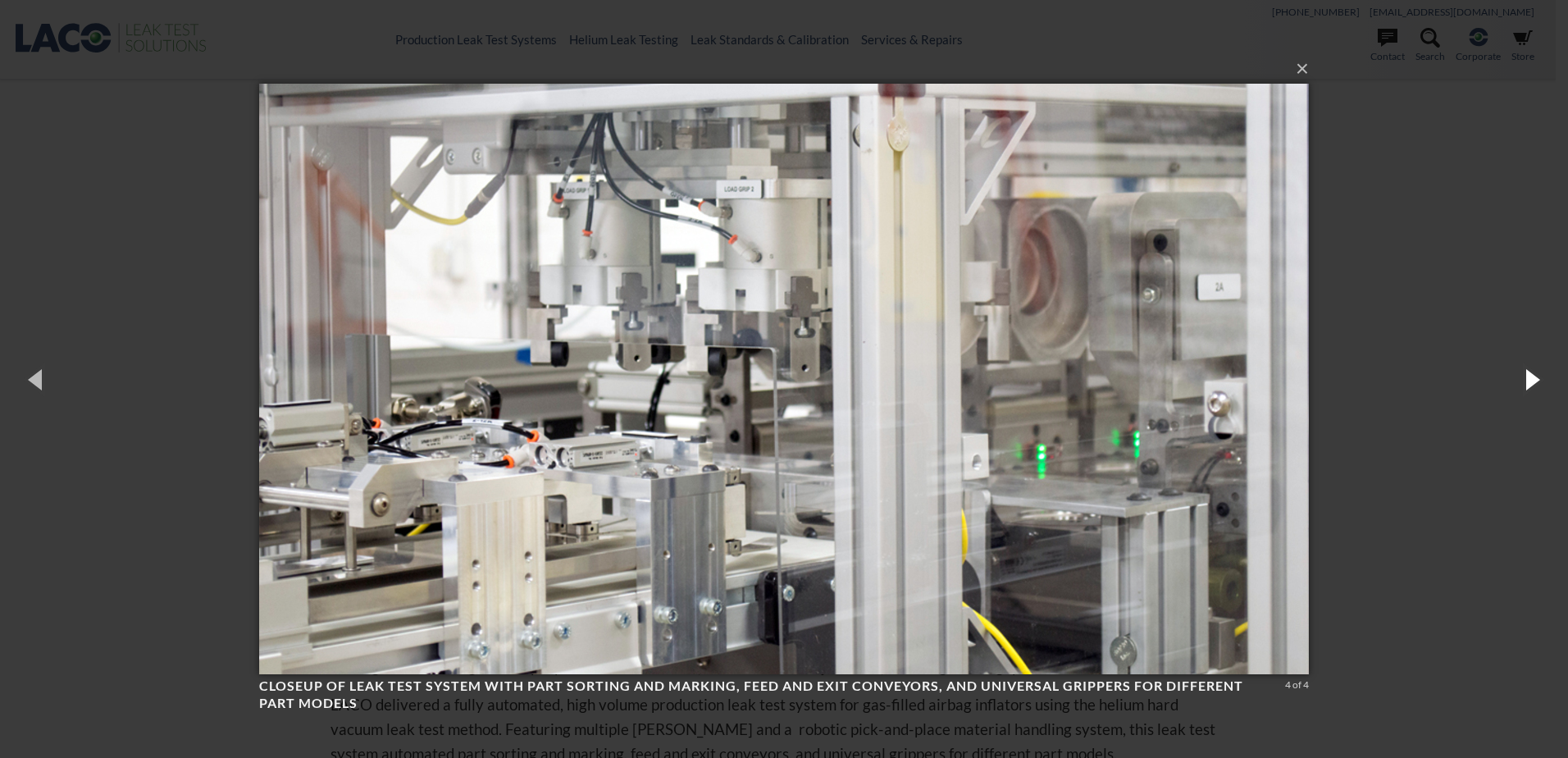
click at [1537, 389] on button "button" at bounding box center [1531, 379] width 74 height 91
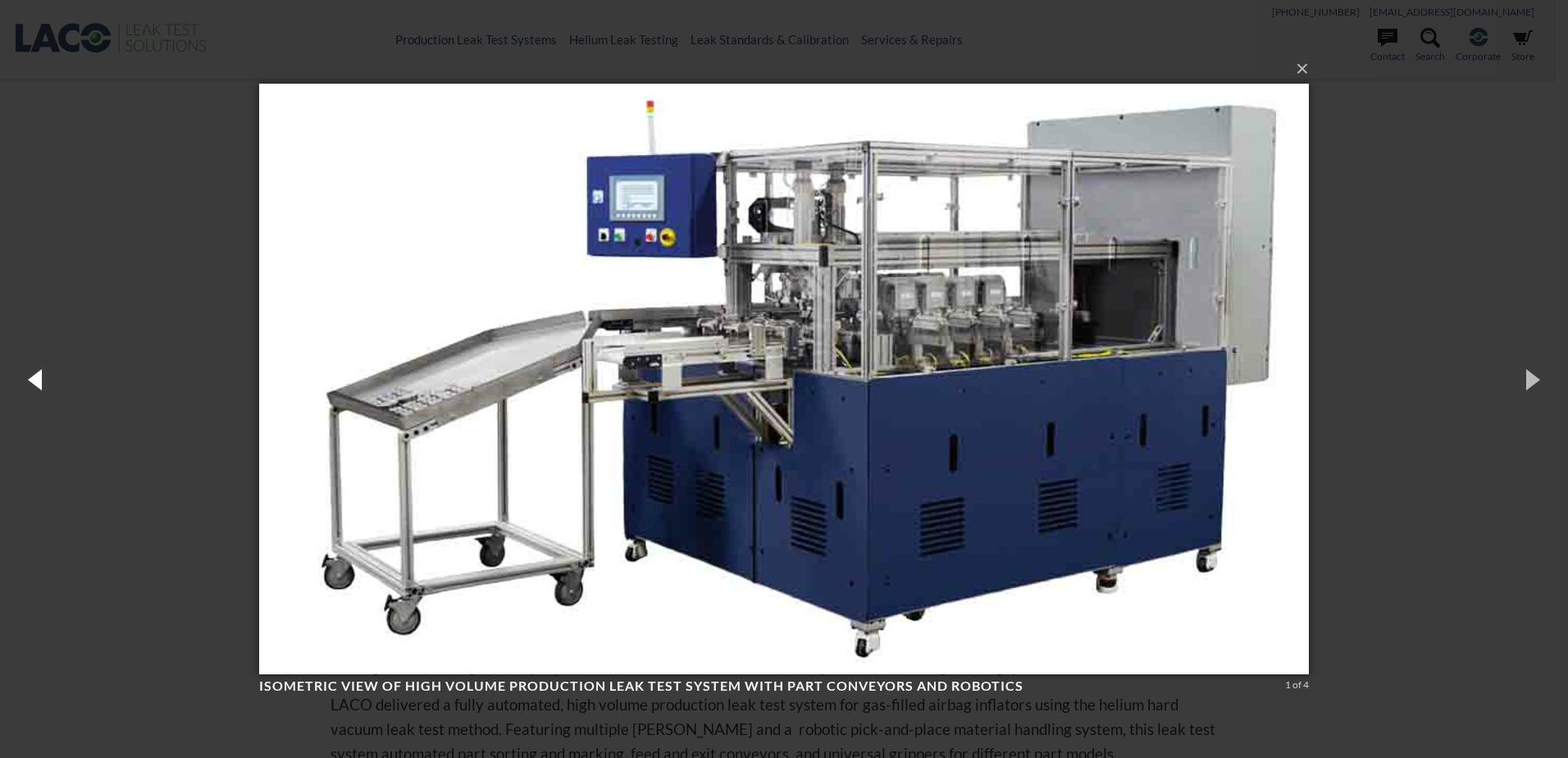
click at [36, 381] on button "button" at bounding box center [36, 379] width 74 height 91
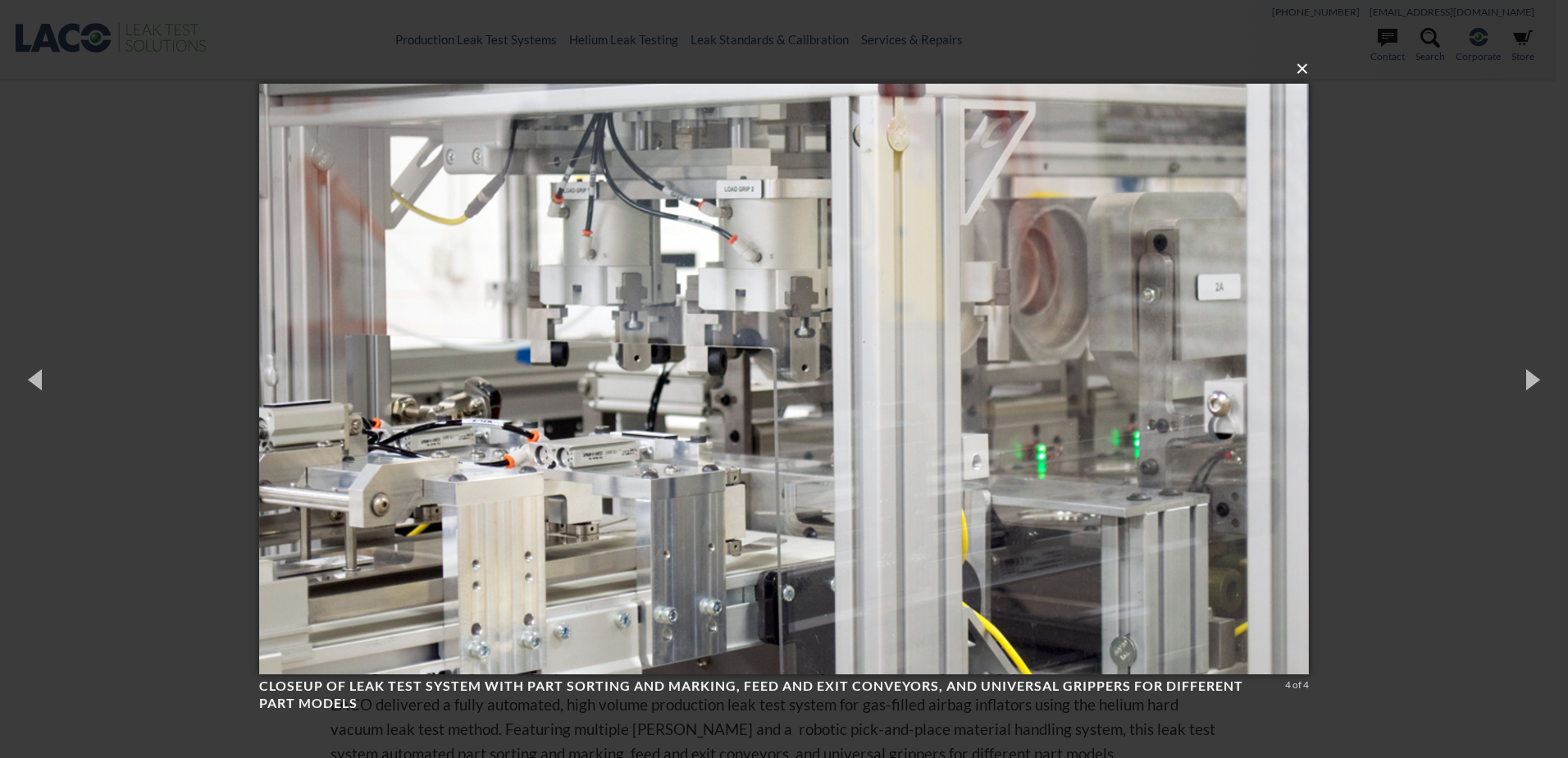
click at [1304, 69] on button "×" at bounding box center [789, 68] width 1050 height 36
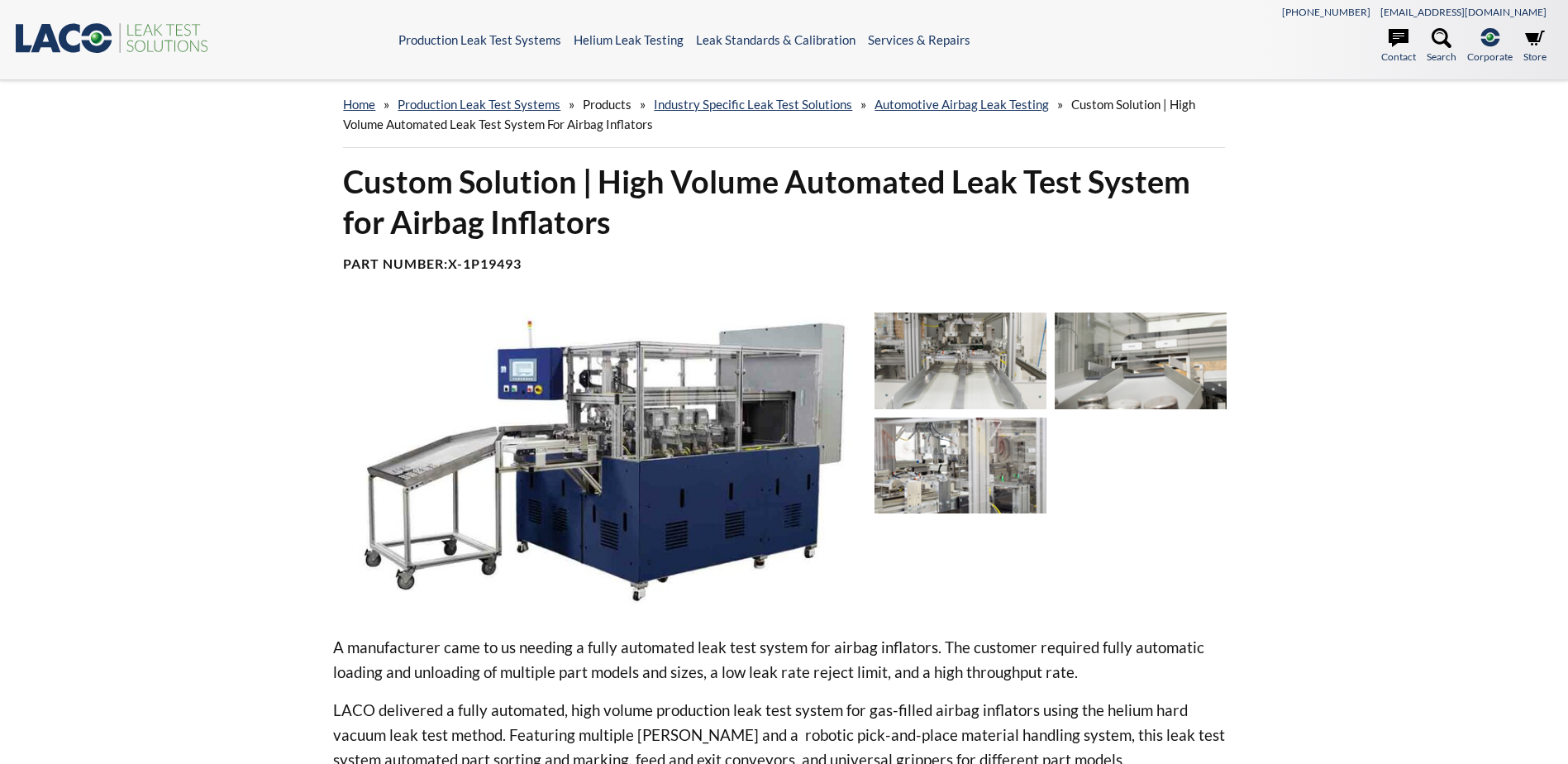
click at [1322, 494] on div "home » Production Leak Test Systems » Products » Industry Specific Leak Test So…" at bounding box center [784, 716] width 1568 height 1273
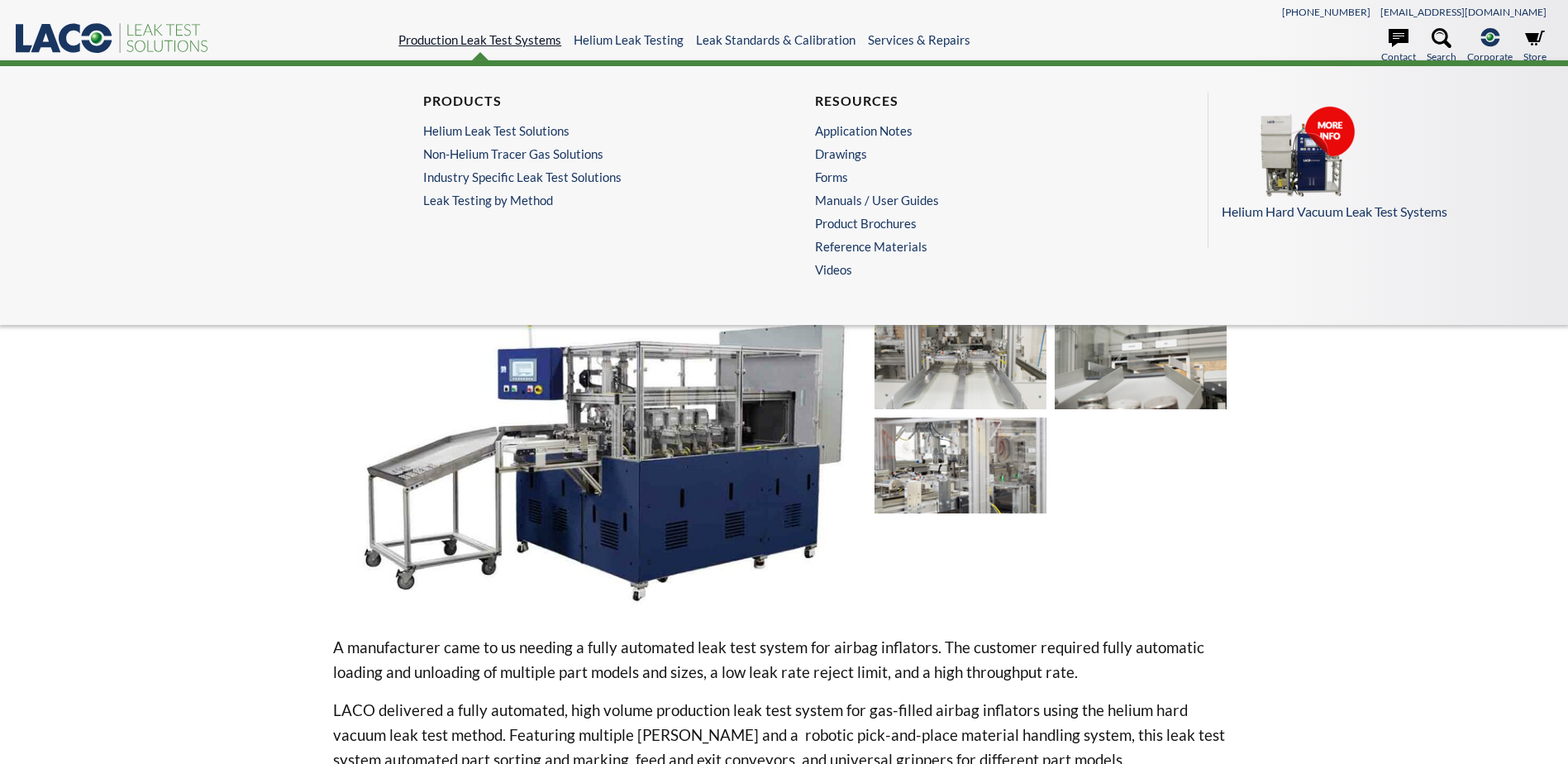
click at [511, 44] on link "Production Leak Test Systems" at bounding box center [480, 40] width 163 height 15
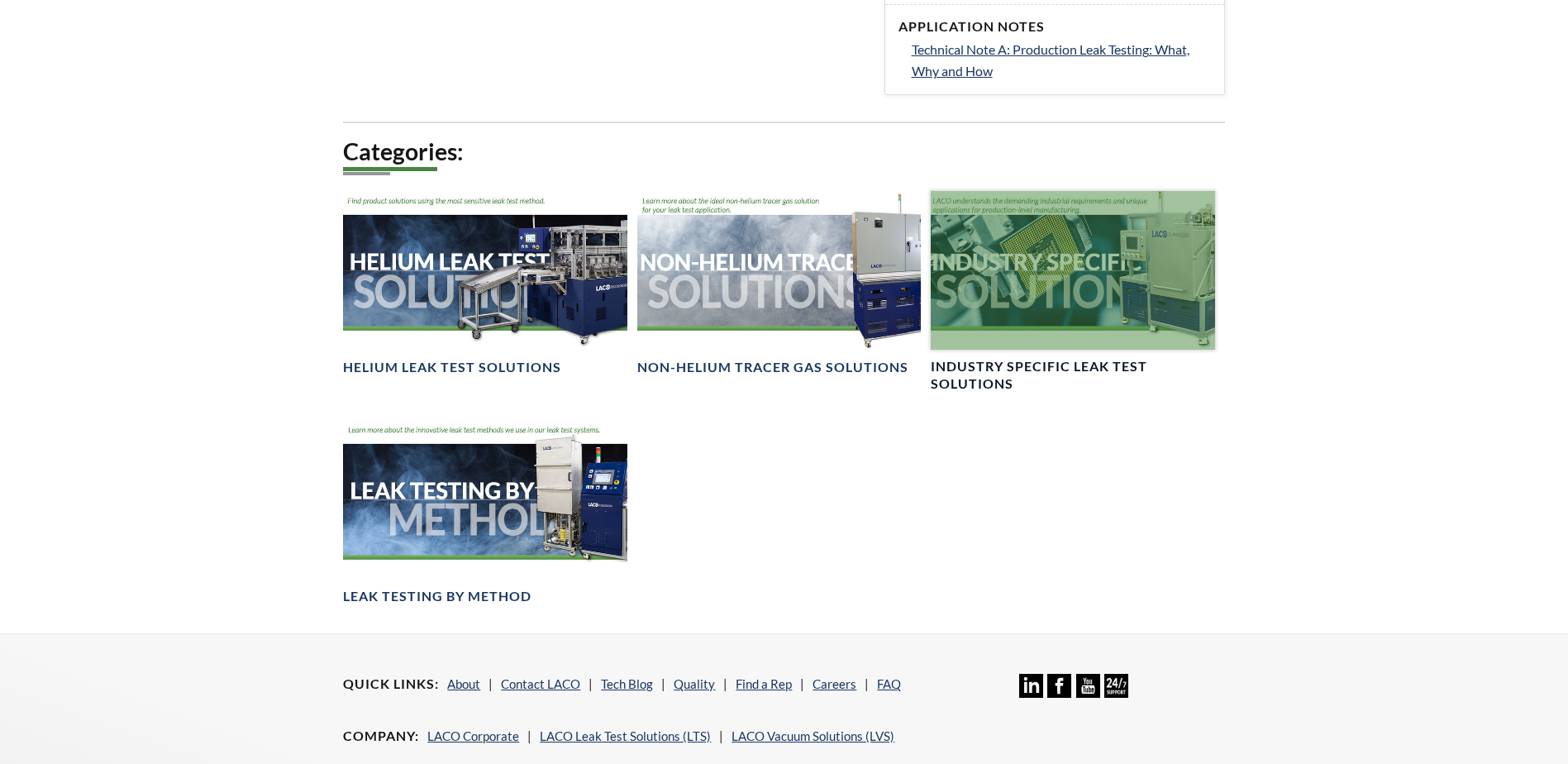
scroll to position [1157, 0]
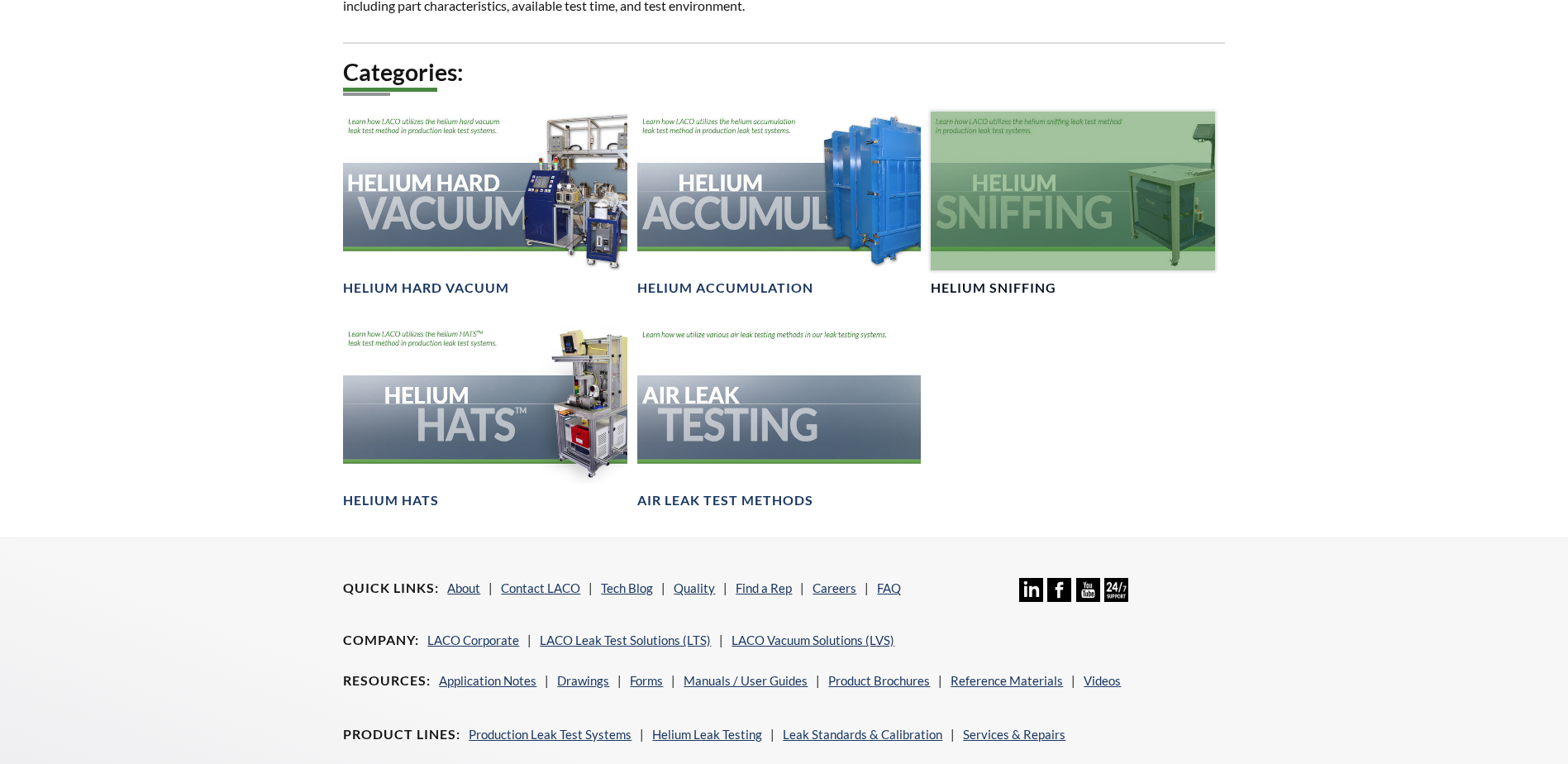
scroll to position [1488, 0]
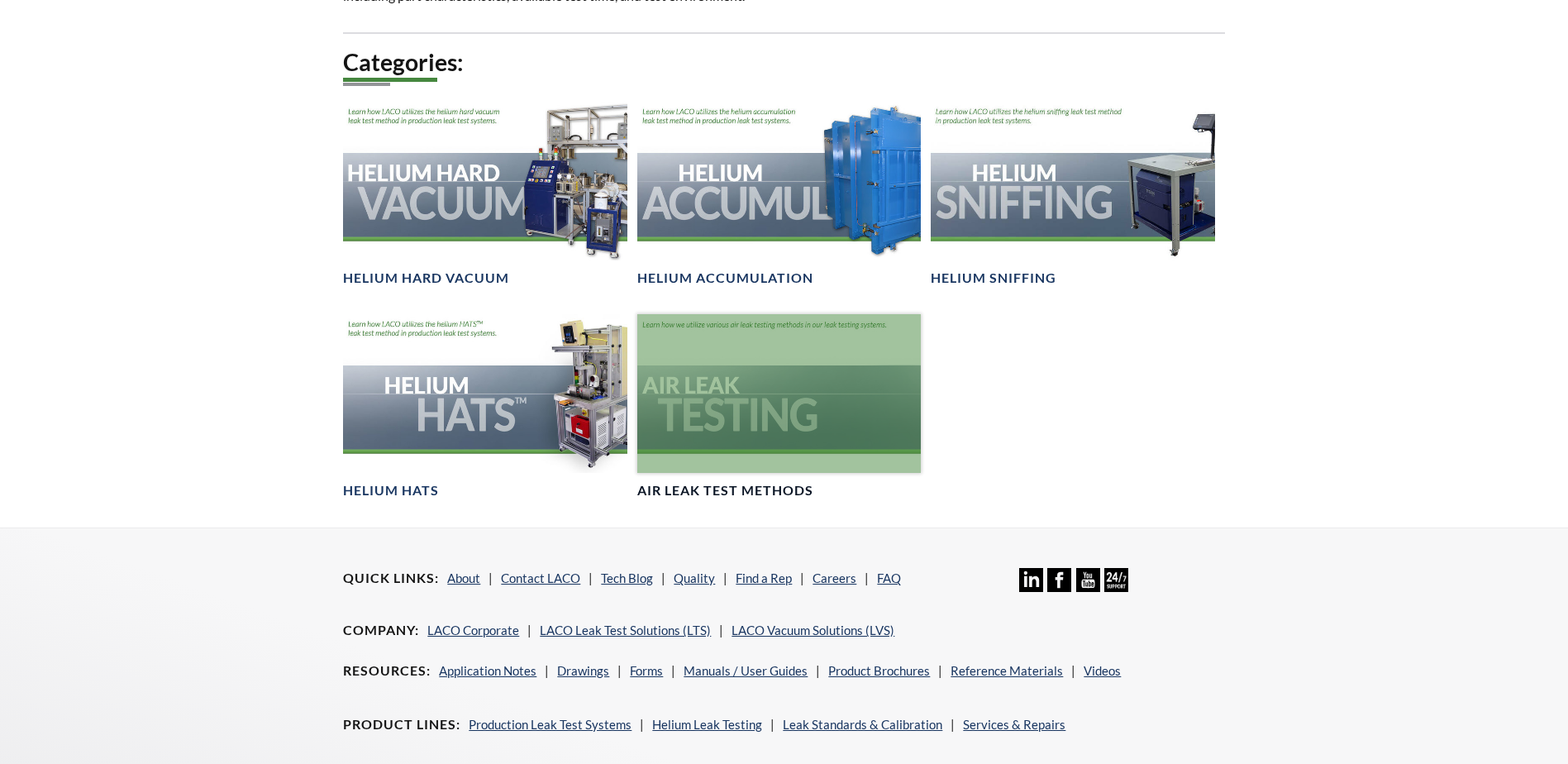
click at [714, 442] on div at bounding box center [779, 394] width 283 height 160
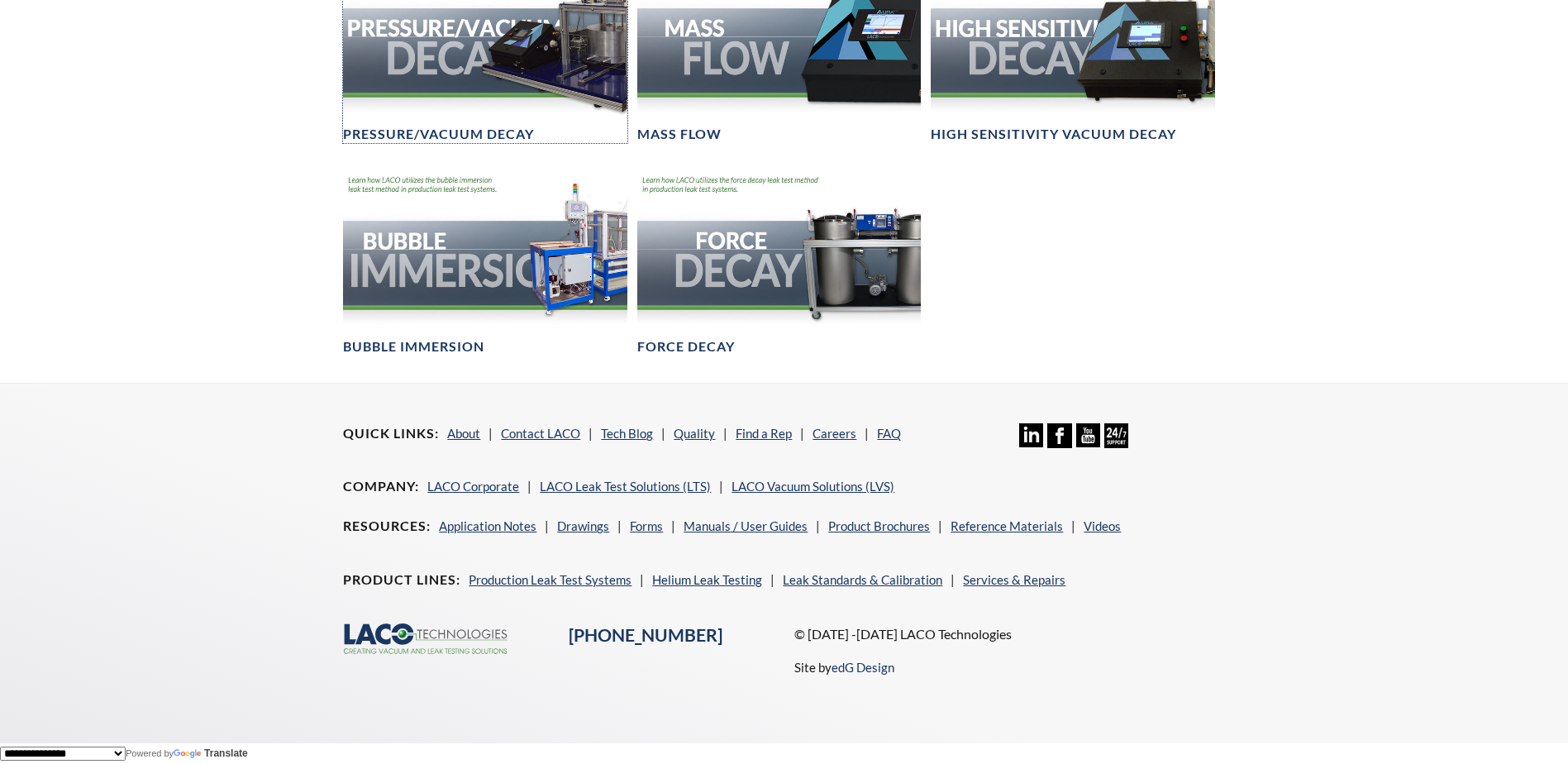
scroll to position [981, 0]
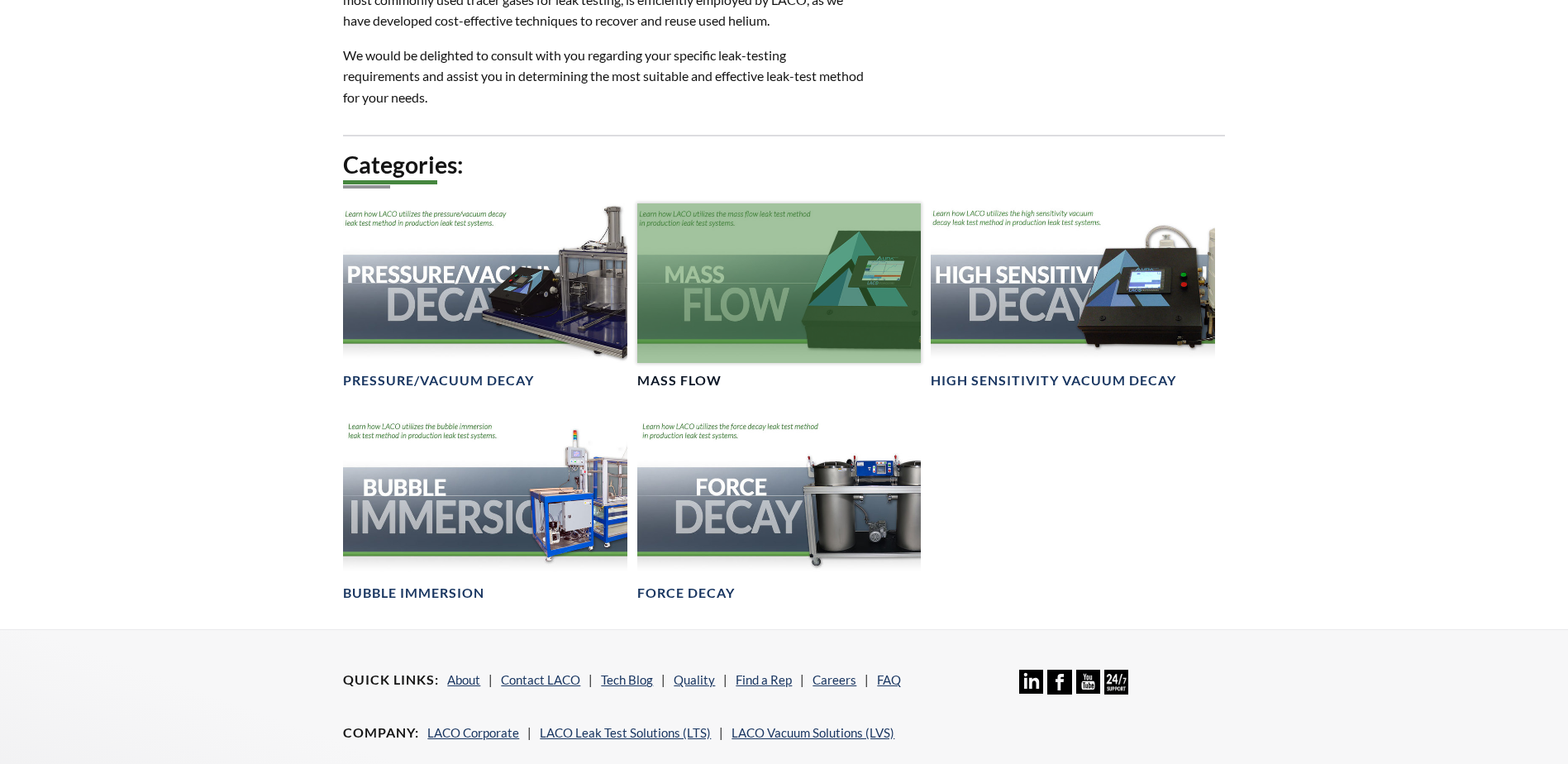
click at [819, 324] on div at bounding box center [779, 283] width 283 height 160
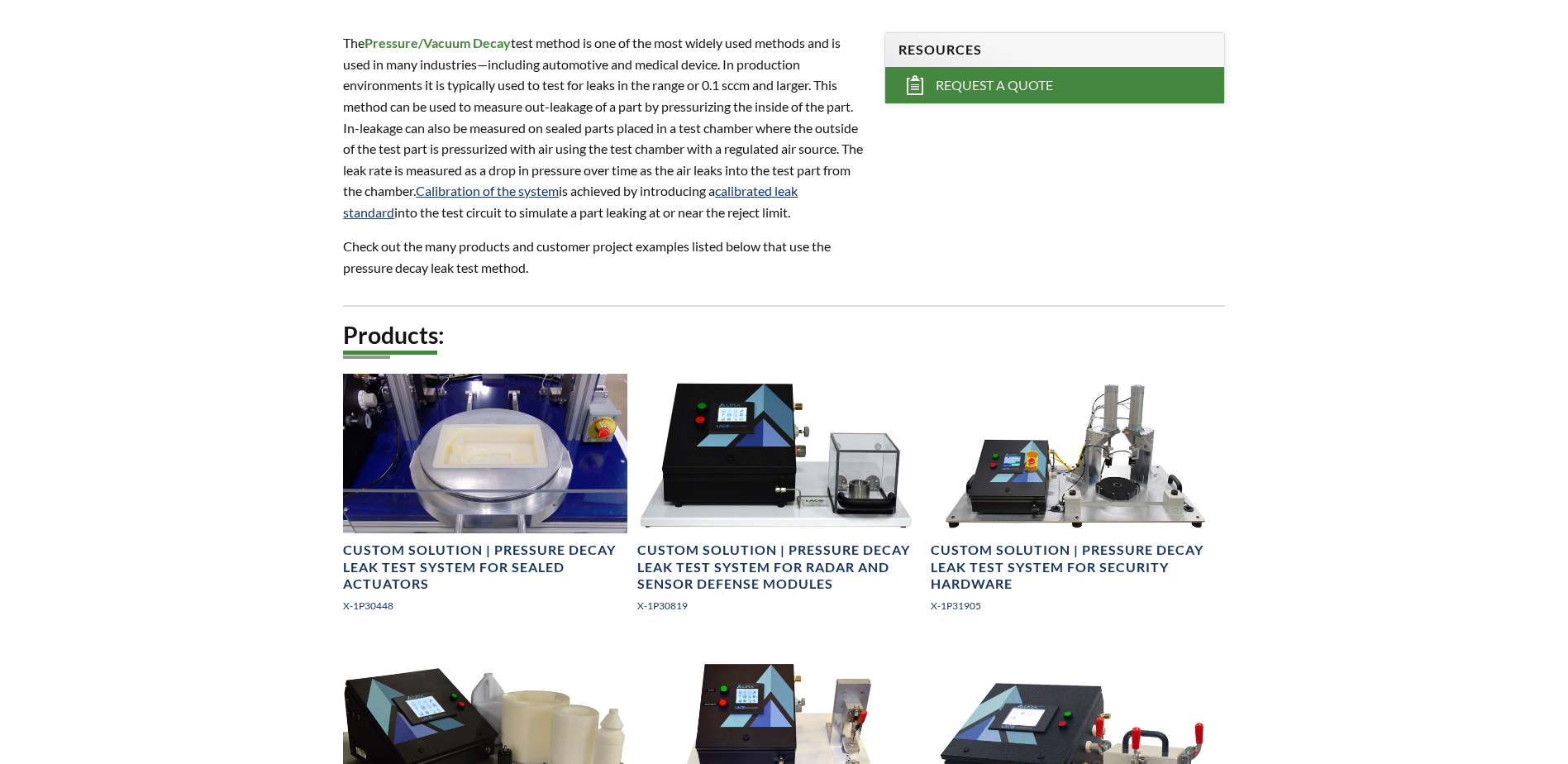
scroll to position [661, 0]
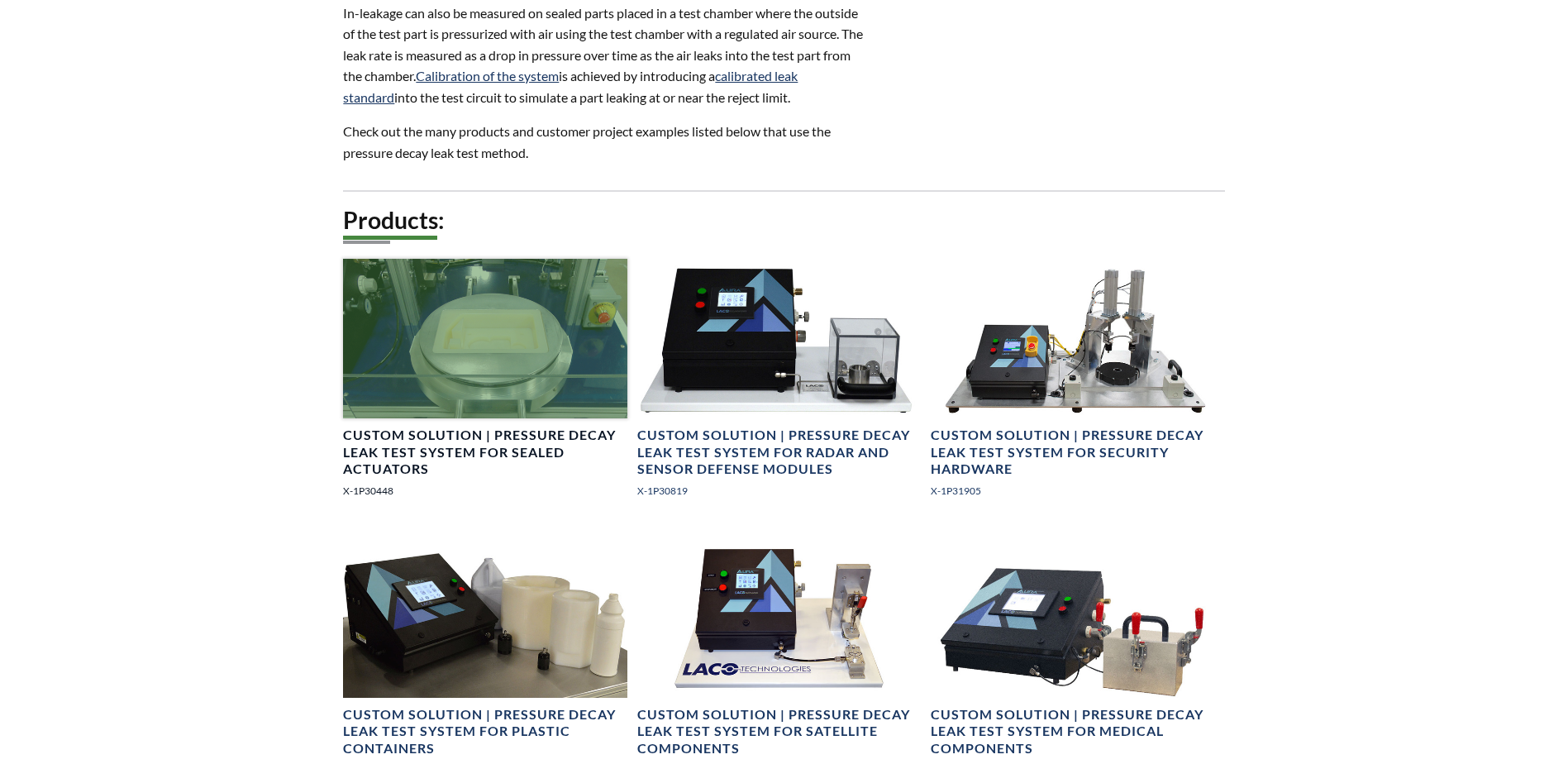
click at [537, 349] on div at bounding box center [484, 339] width 283 height 160
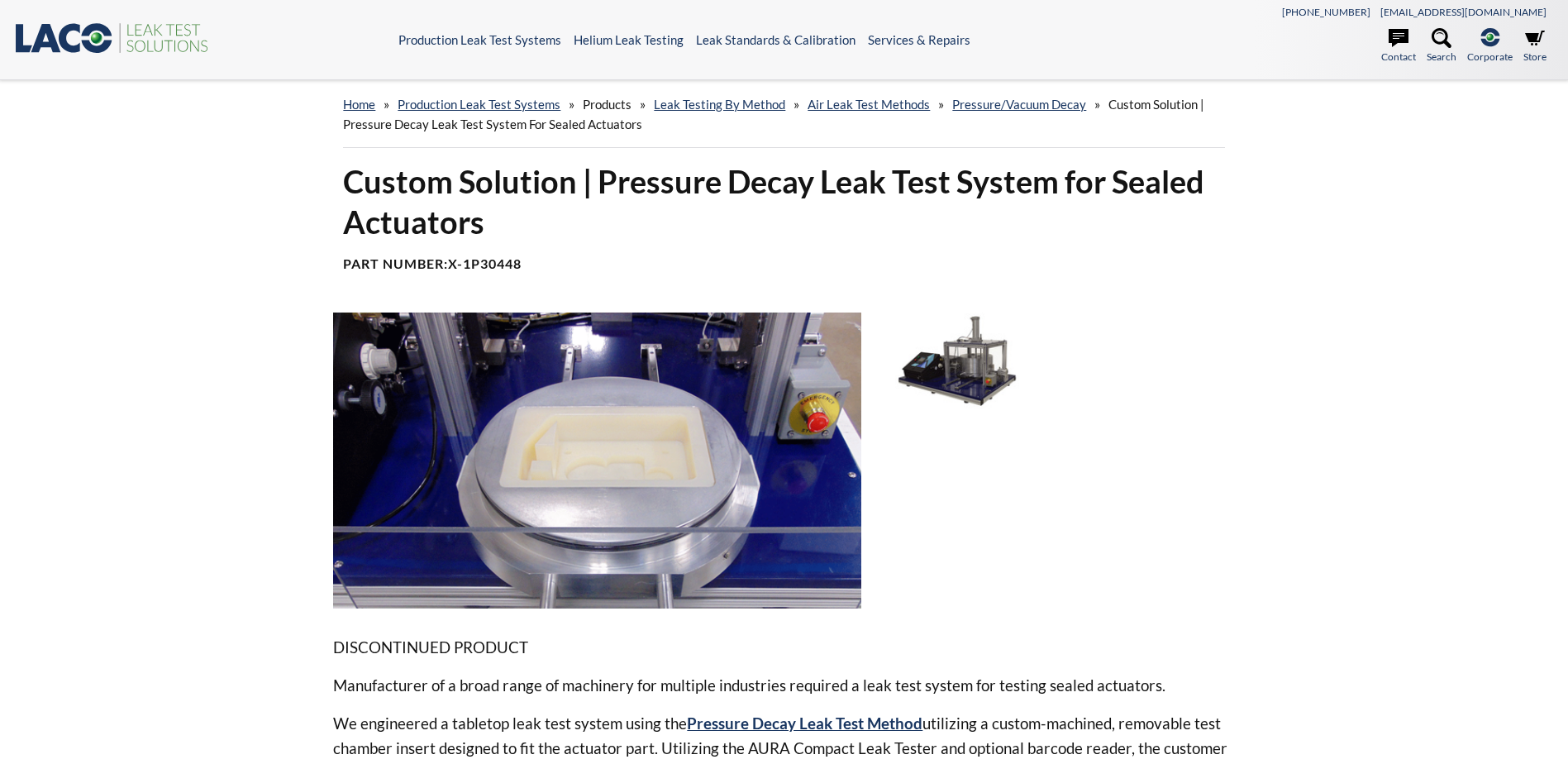
drag, startPoint x: 652, startPoint y: 441, endPoint x: 1280, endPoint y: 543, distance: 636.2
click at [1280, 543] on div "Custom Solution | Pressure Decay Leak Test System for Sealed Actuators Part Num…" at bounding box center [784, 576] width 1058 height 831
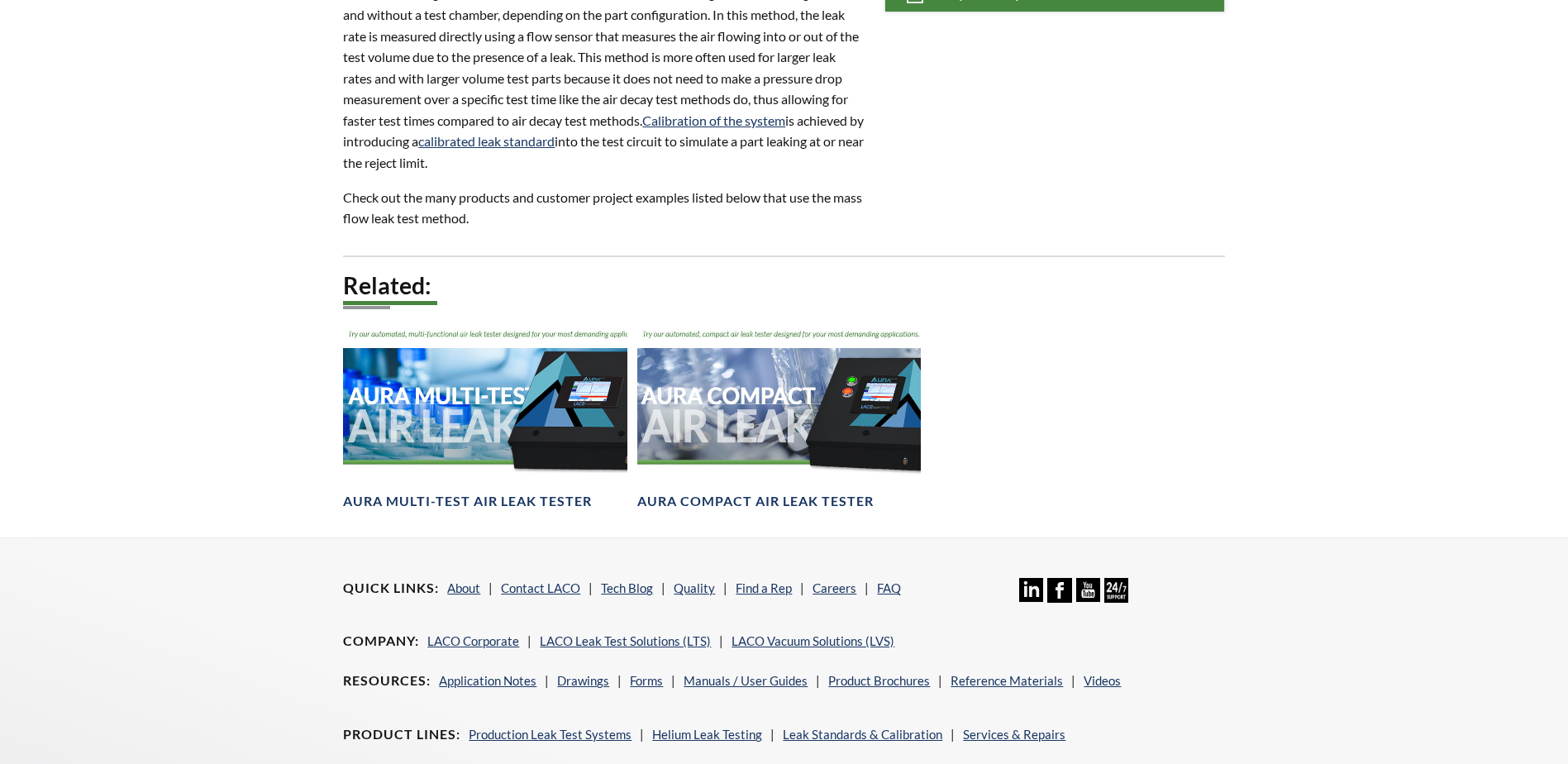
scroll to position [796, 0]
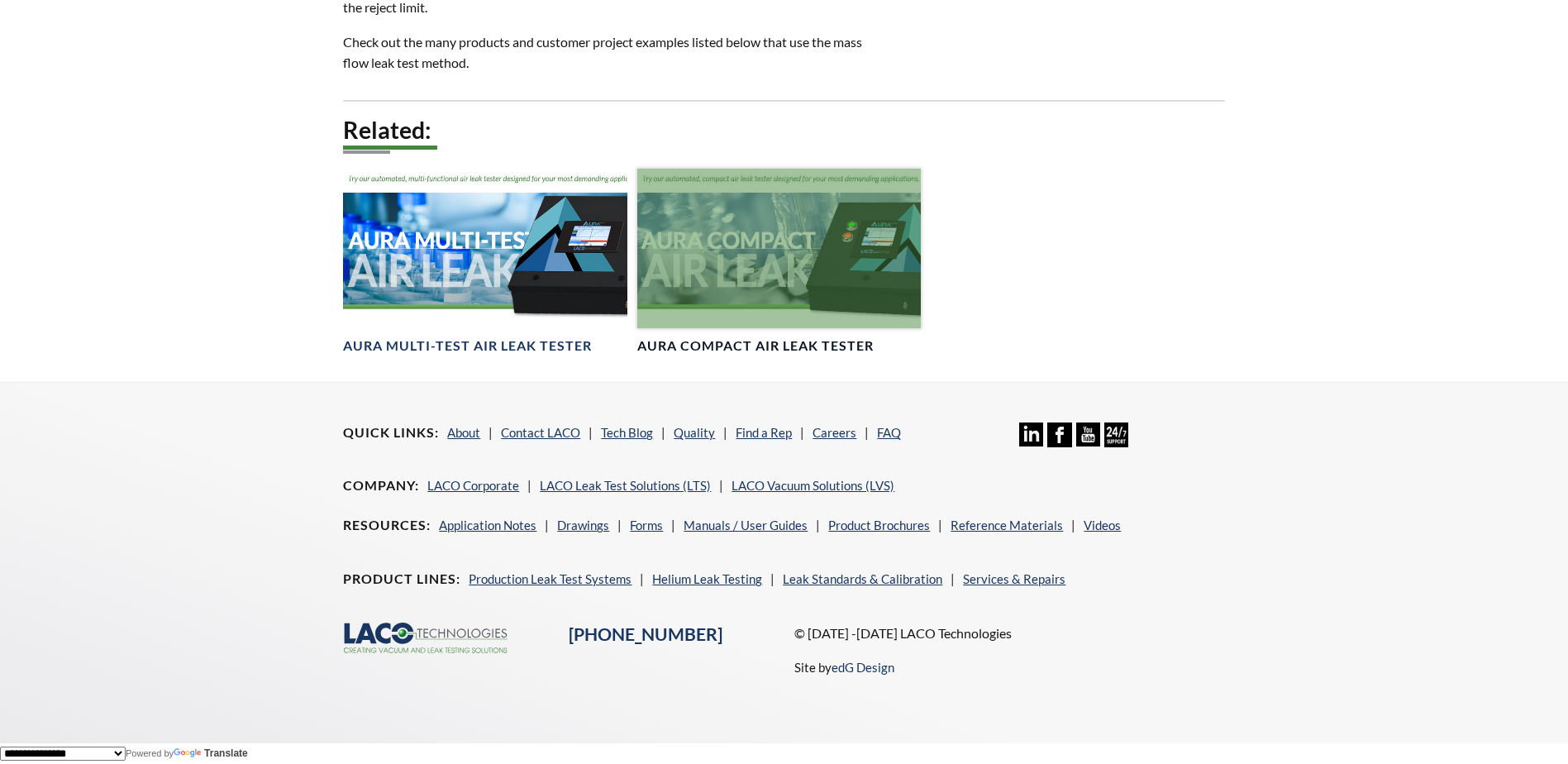
click at [730, 256] on div at bounding box center [779, 248] width 283 height 160
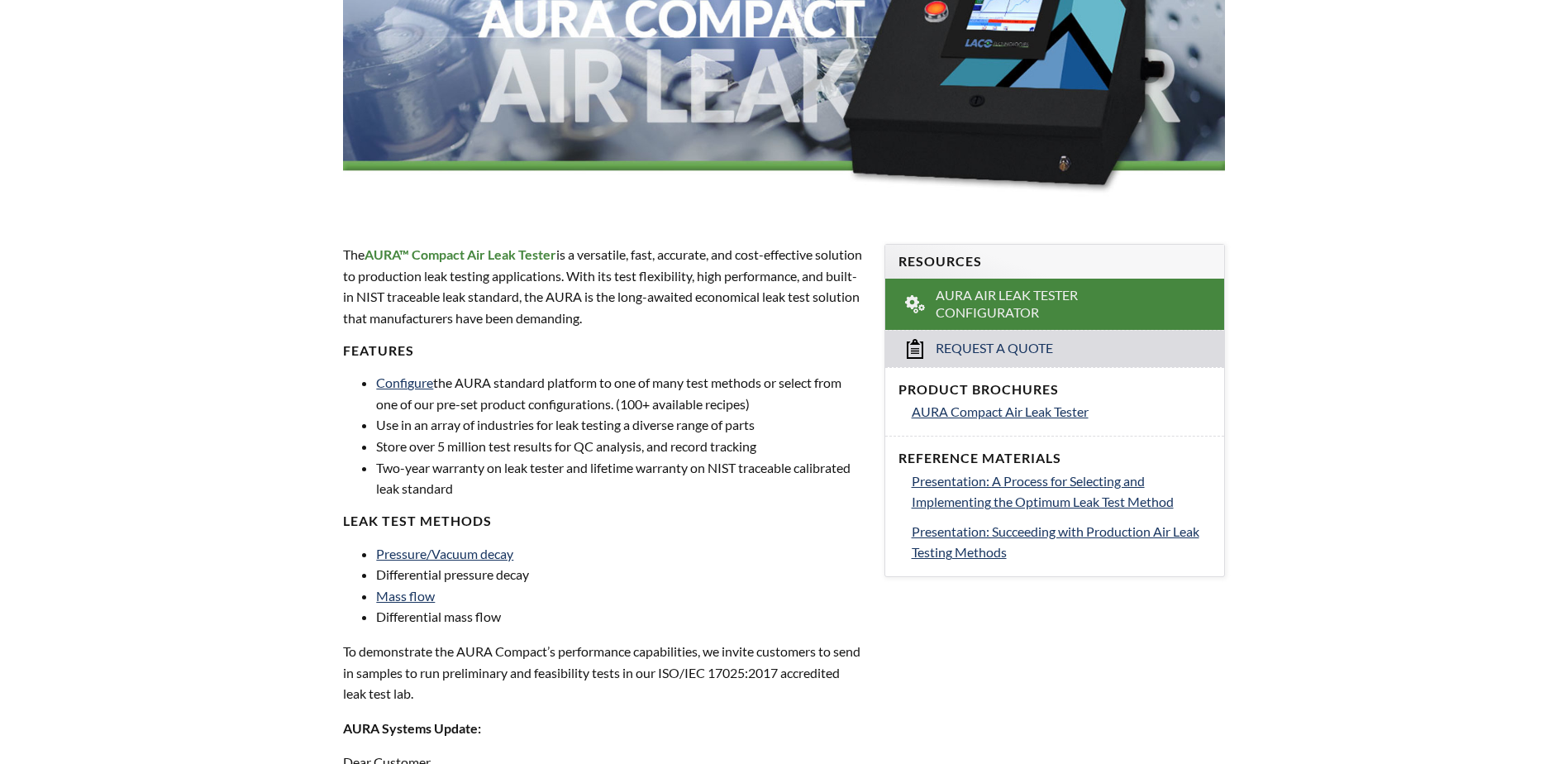
scroll to position [331, 0]
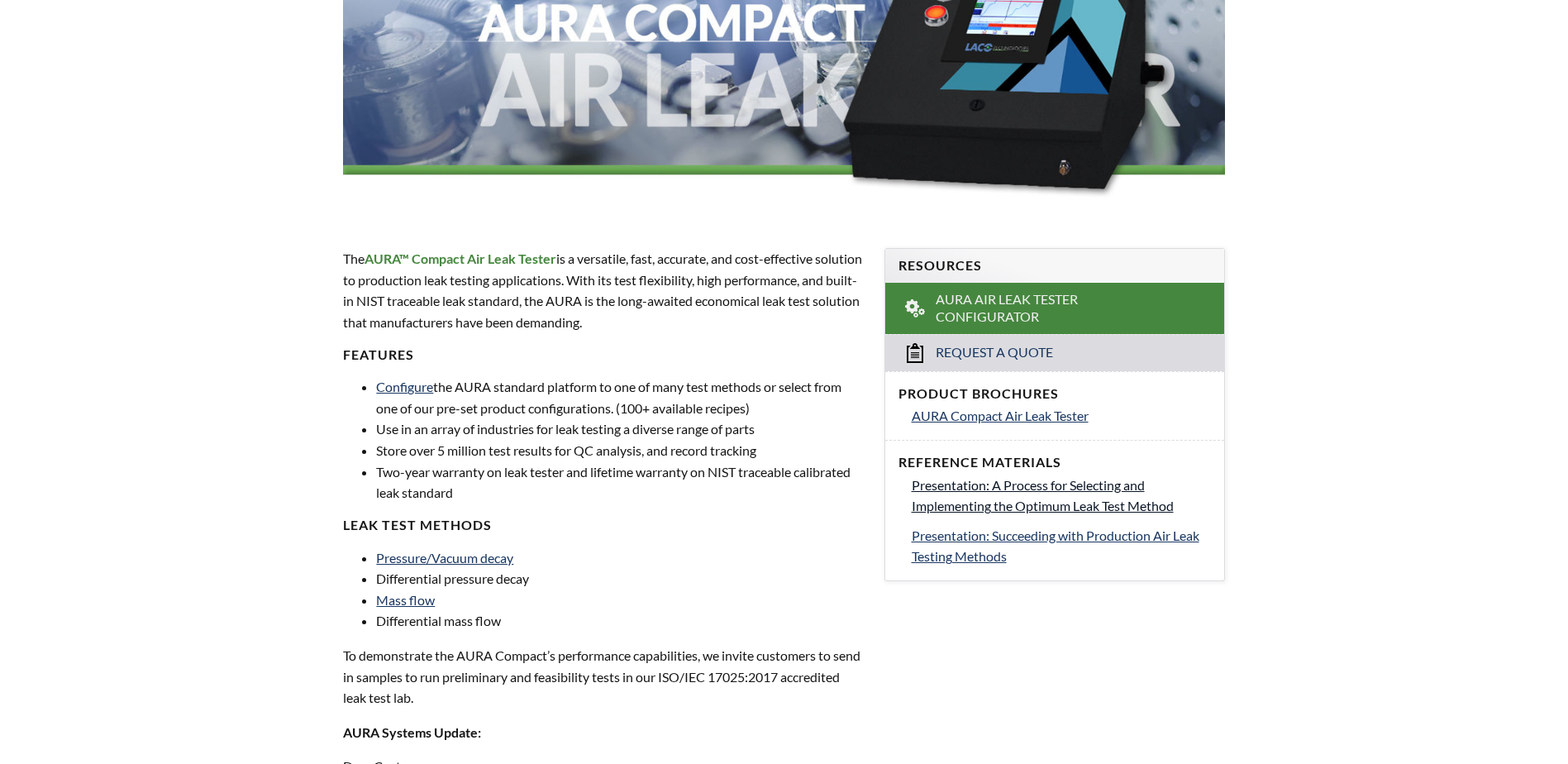
click at [1032, 485] on span "Presentation: A Process for Selecting and Implementing the Optimum Leak Test Me…" at bounding box center [1042, 496] width 262 height 38
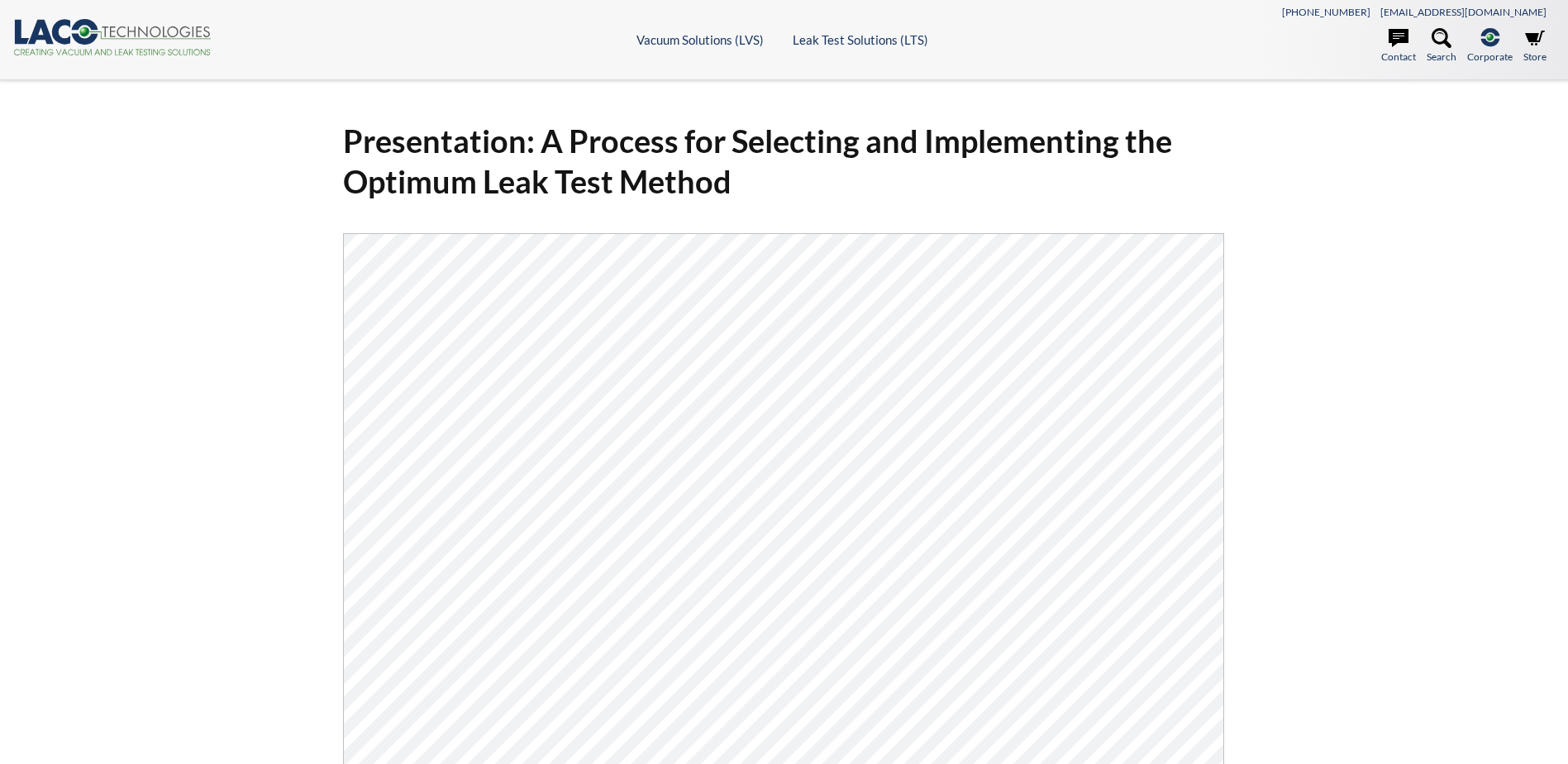
select select "Language Translate Widget"
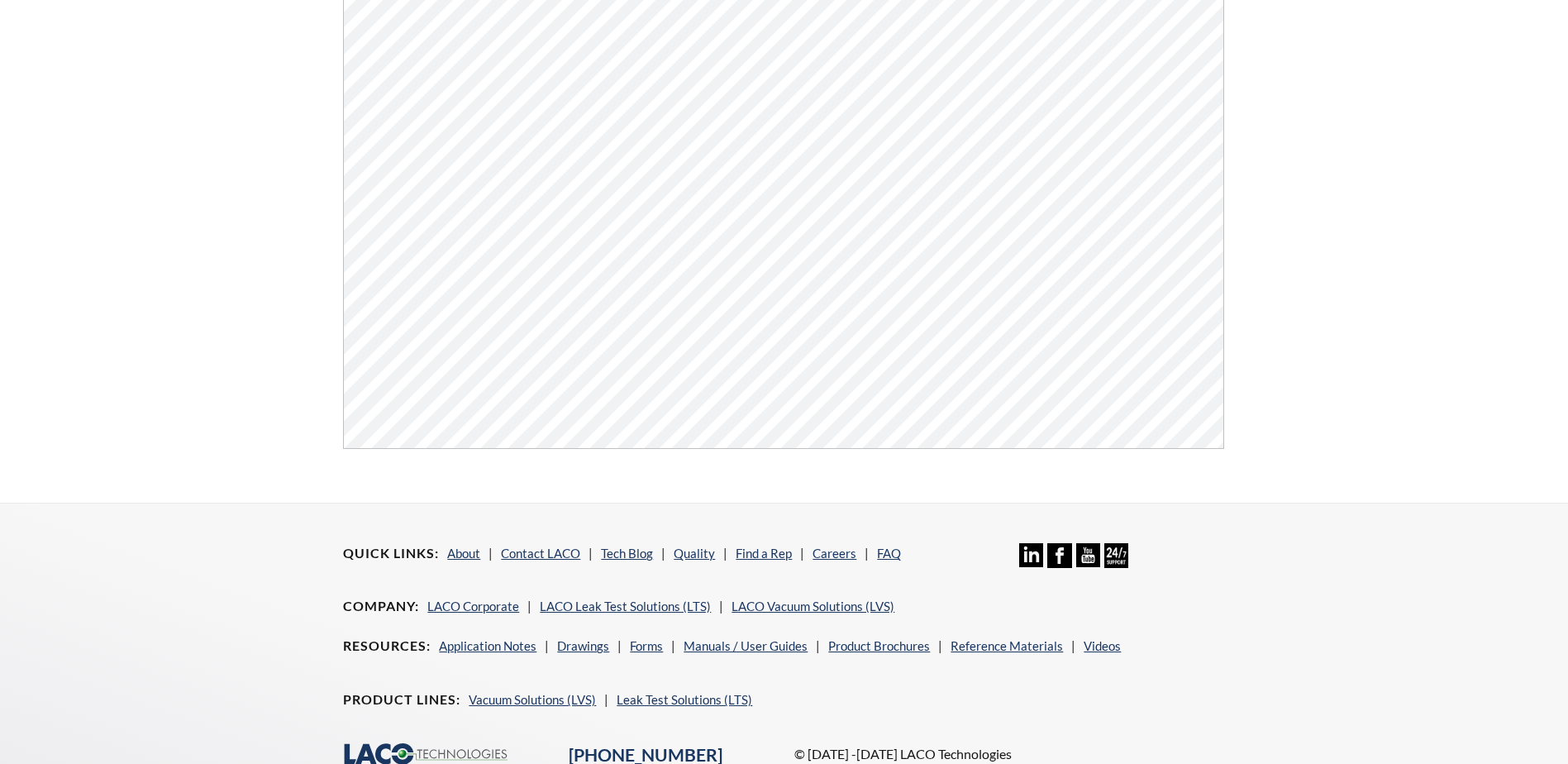
scroll to position [671, 0]
